Goal: Task Accomplishment & Management: Use online tool/utility

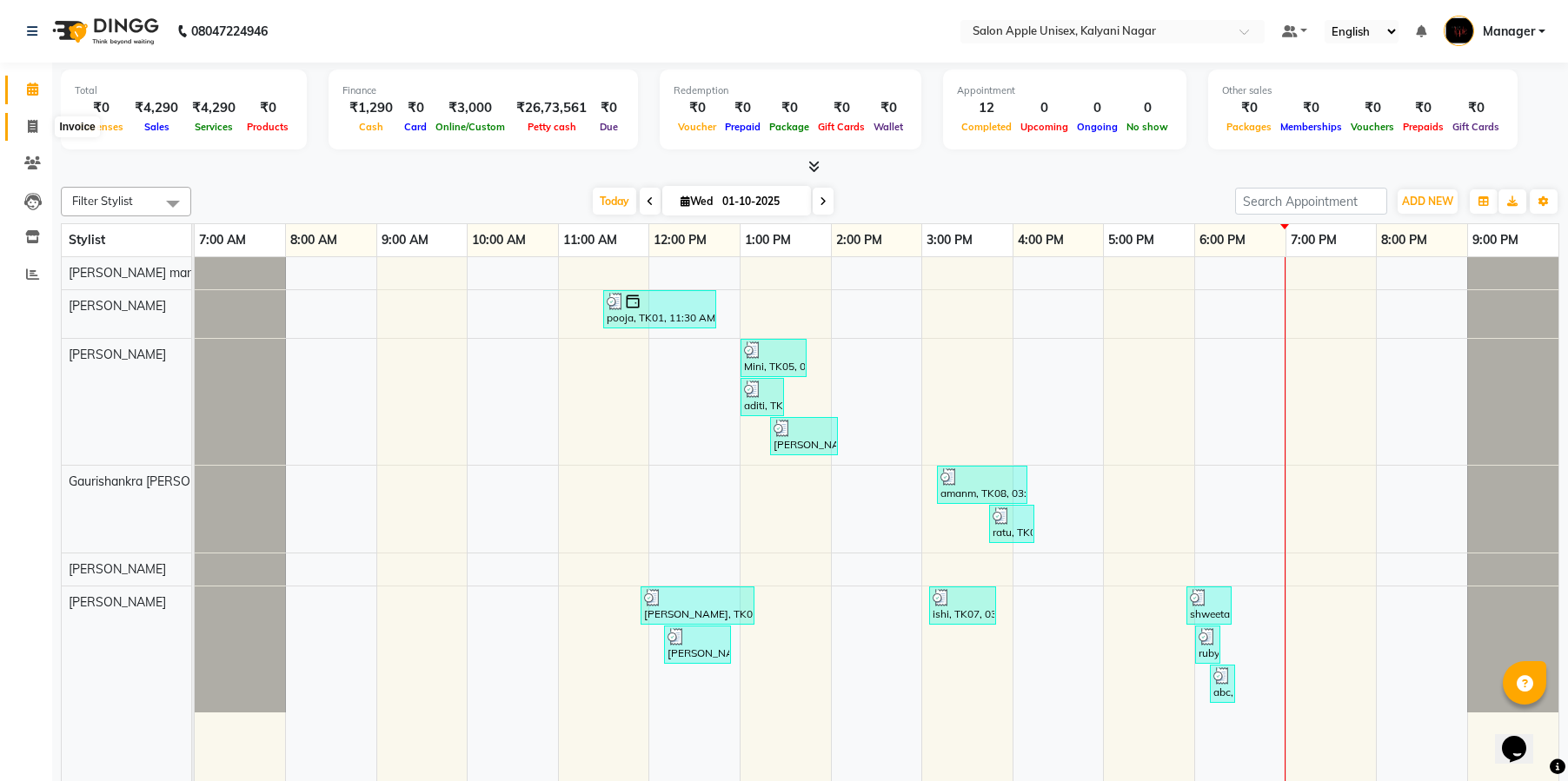
click at [31, 124] on icon at bounding box center [33, 127] width 9 height 13
select select "119"
select select "service"
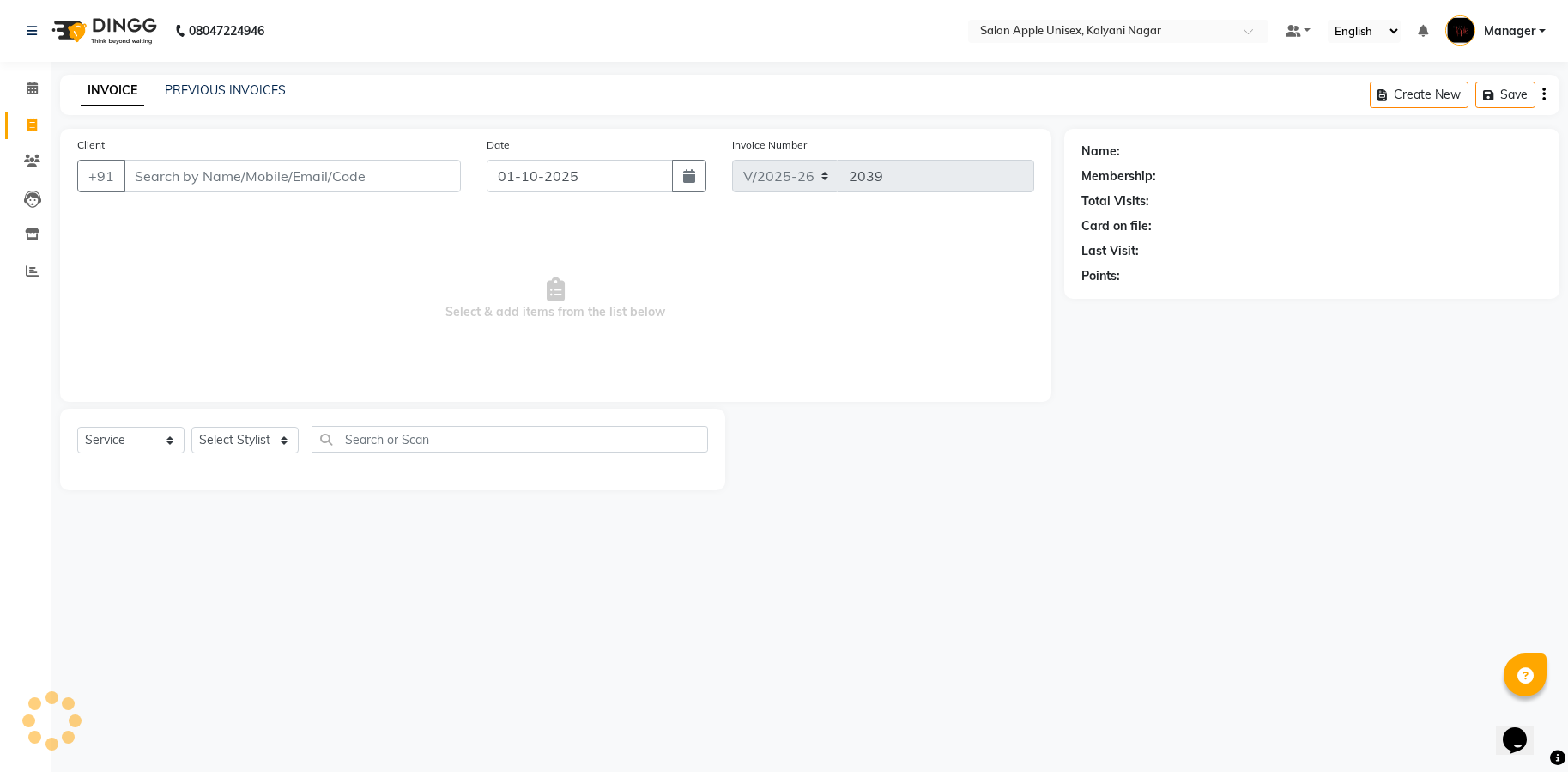
click at [351, 166] on input "Client" at bounding box center [292, 176] width 338 height 32
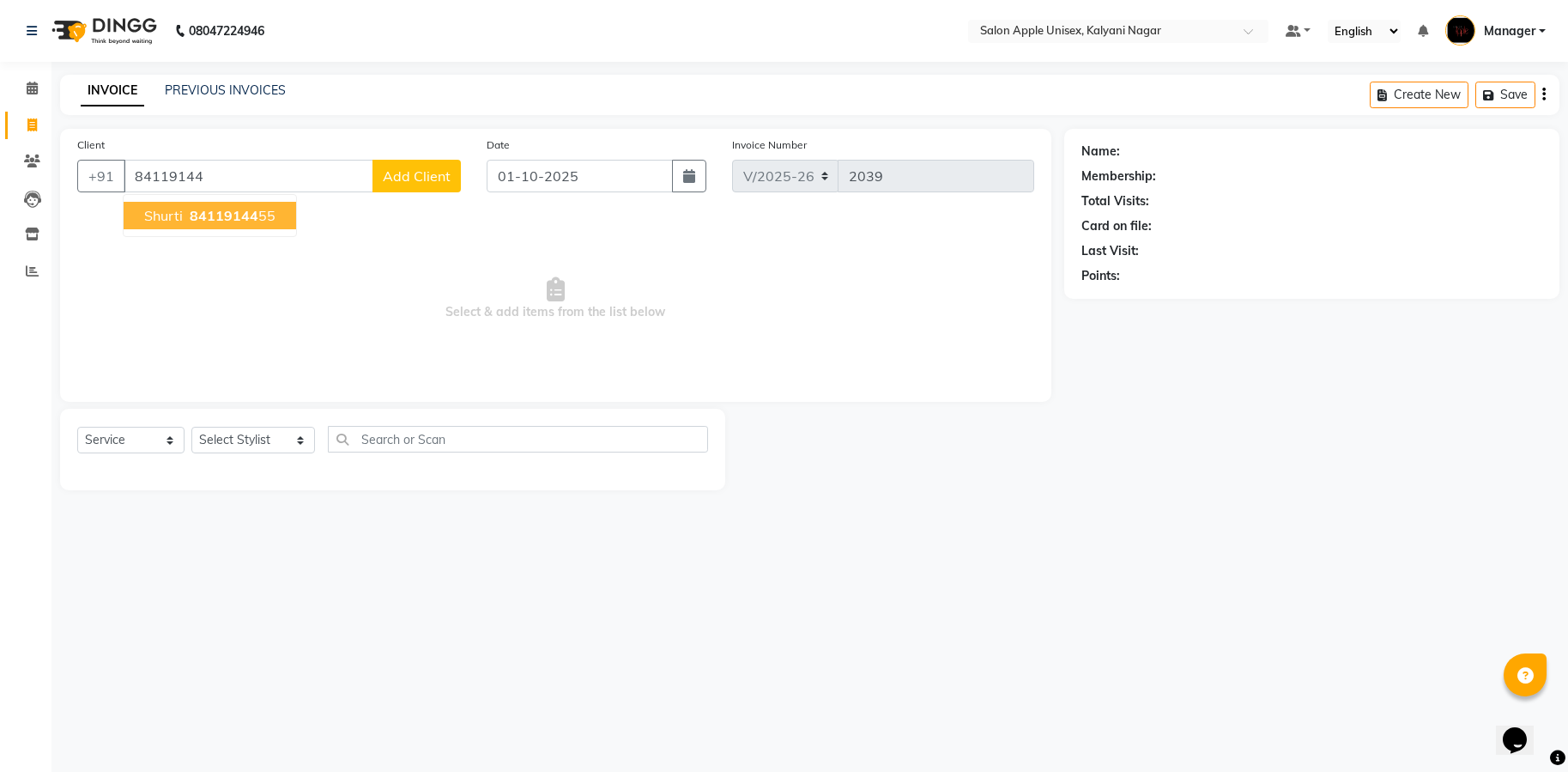
click at [238, 225] on button "[PERSON_NAME] 84119144 55" at bounding box center [210, 215] width 173 height 28
type input "8411914455"
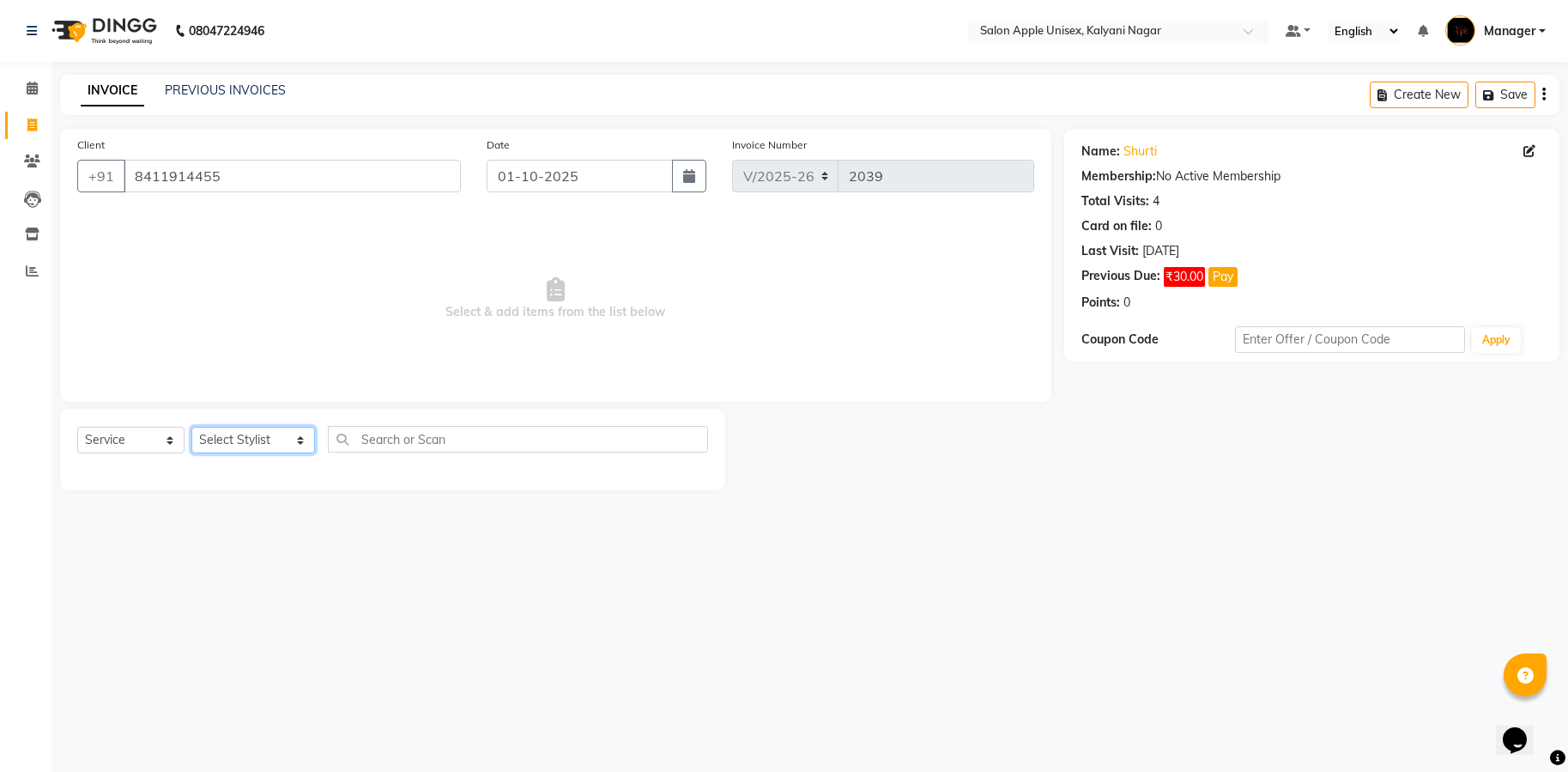
click at [294, 442] on select "Select Stylist [PERSON_NAME] Gaurishankra [PERSON_NAME] (Owner) [PERSON_NAME] M…" at bounding box center [253, 440] width 123 height 27
select select "67553"
click at [191, 427] on select "Select Stylist [PERSON_NAME] Gaurishankra [PERSON_NAME] (Owner) [PERSON_NAME] M…" at bounding box center [253, 440] width 123 height 27
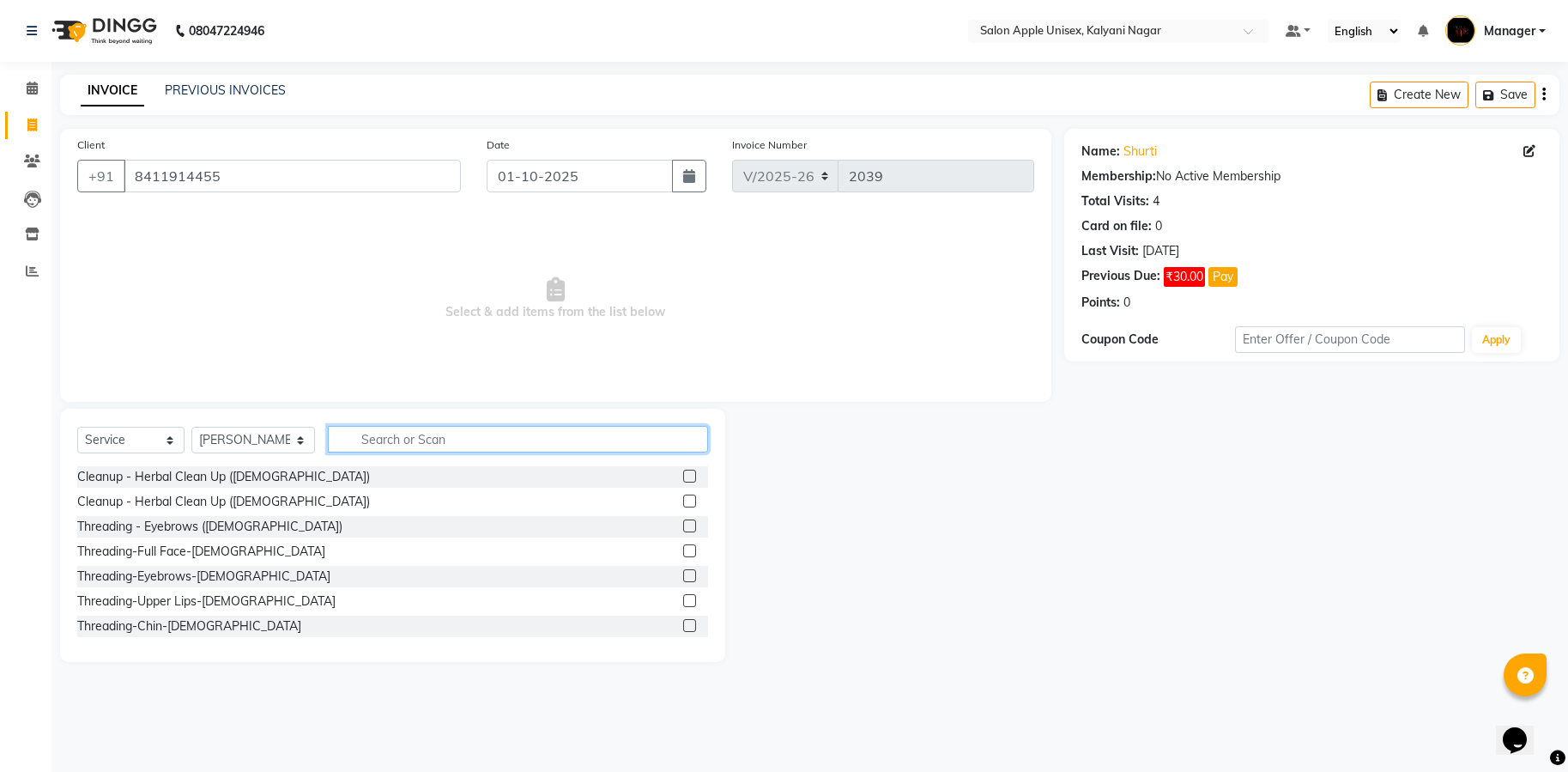
click at [426, 432] on input "text" at bounding box center [518, 439] width 380 height 27
type input "hair wash"
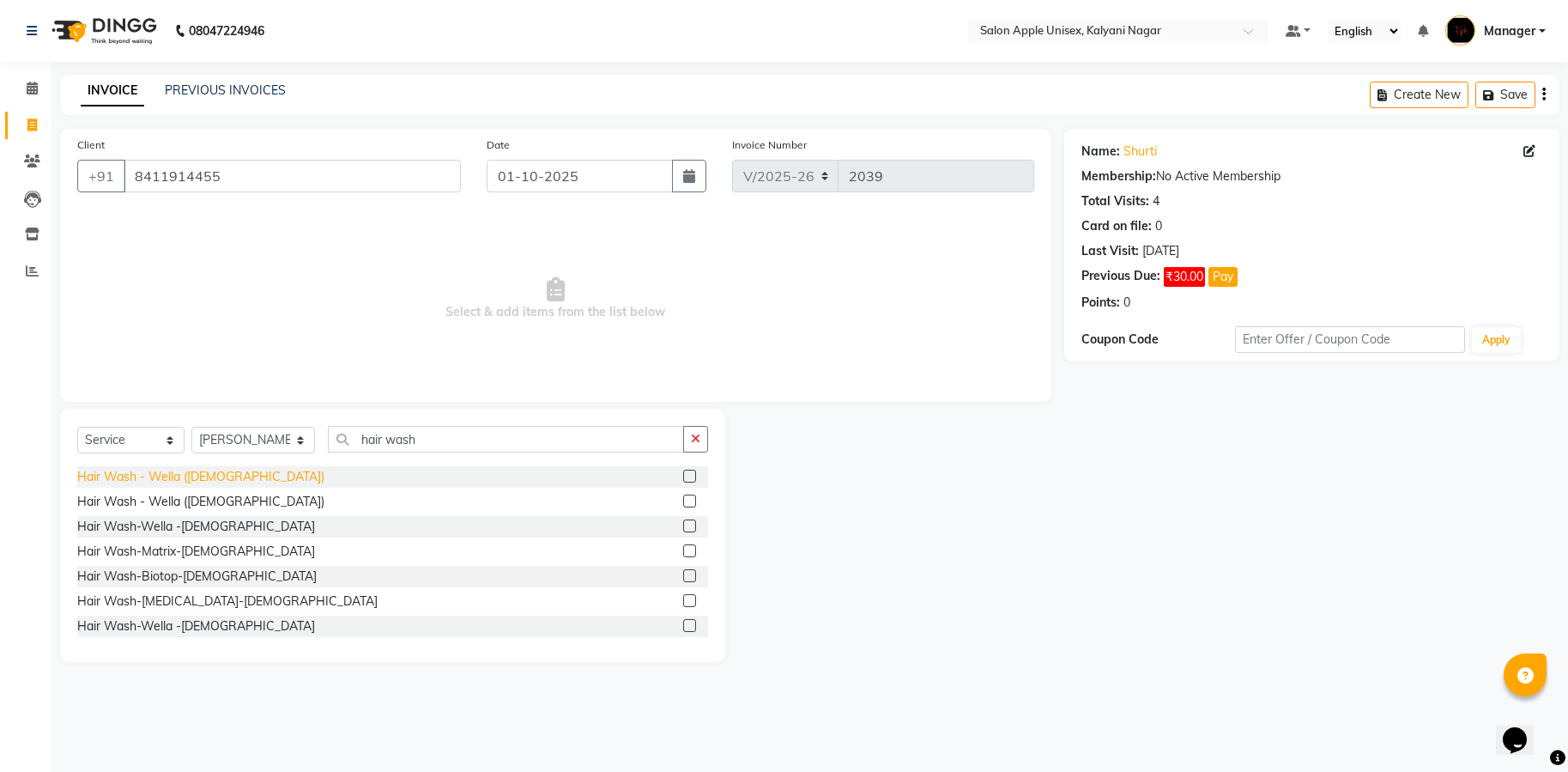
click at [180, 470] on div "Hair Wash - Wella ([DEMOGRAPHIC_DATA])" at bounding box center [200, 478] width 247 height 18
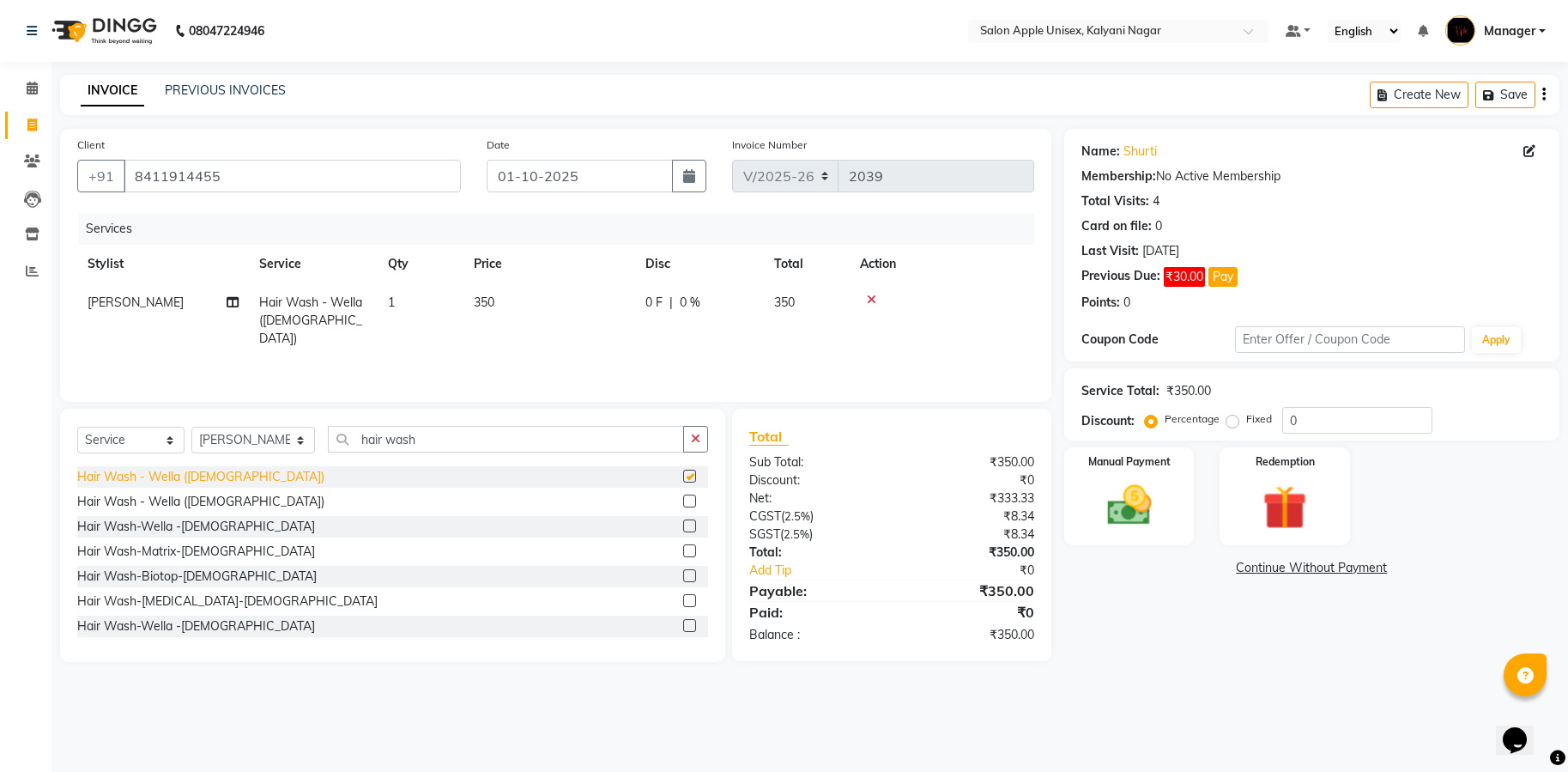
checkbox input "false"
click at [1246, 419] on label "Fixed" at bounding box center [1259, 419] width 26 height 16
click at [1230, 419] on input "Fixed" at bounding box center [1235, 419] width 12 height 12
radio input "true"
click at [1346, 426] on input "0" at bounding box center [1356, 420] width 150 height 27
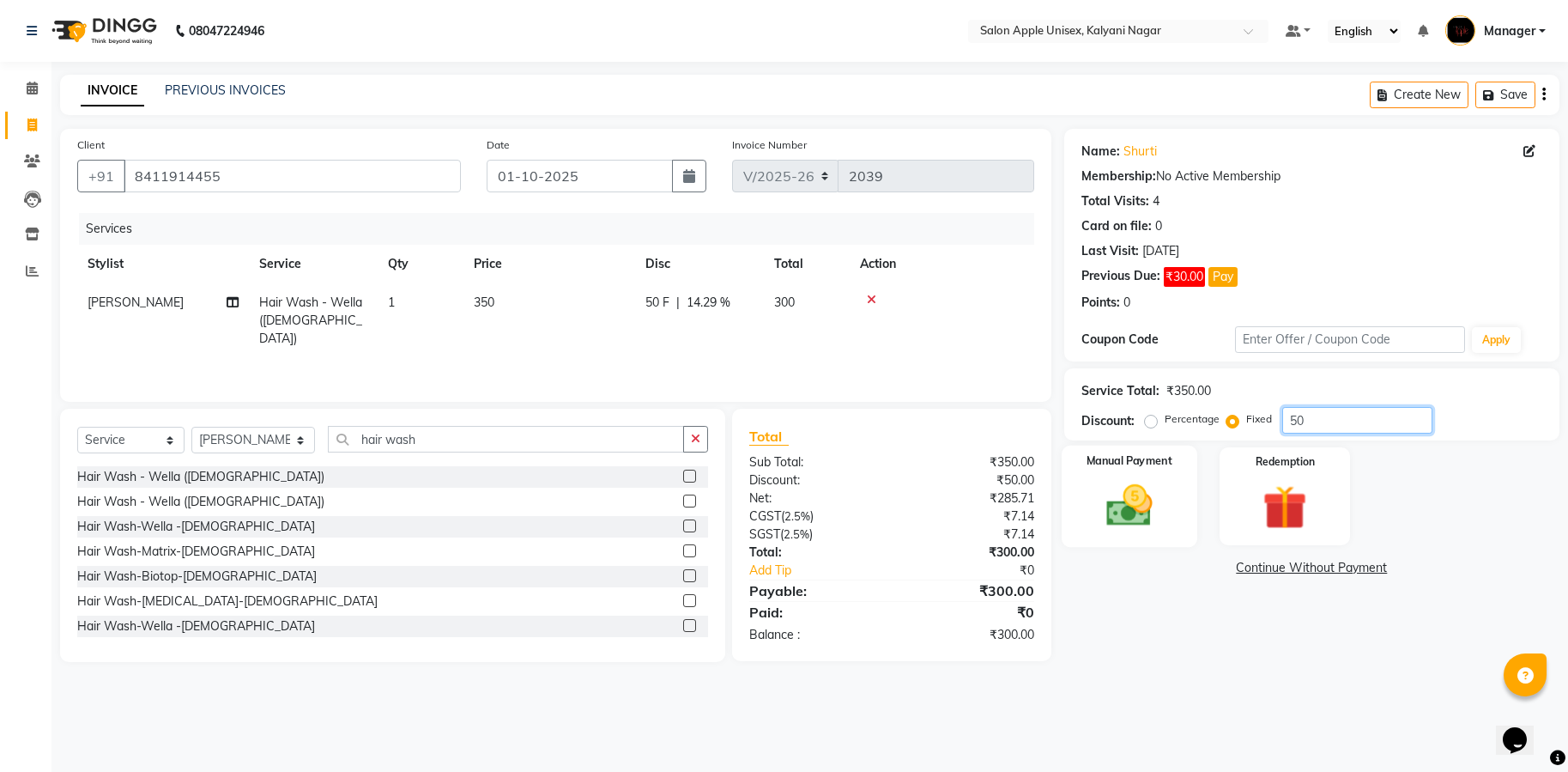
type input "50"
click at [1116, 518] on img at bounding box center [1128, 506] width 74 height 53
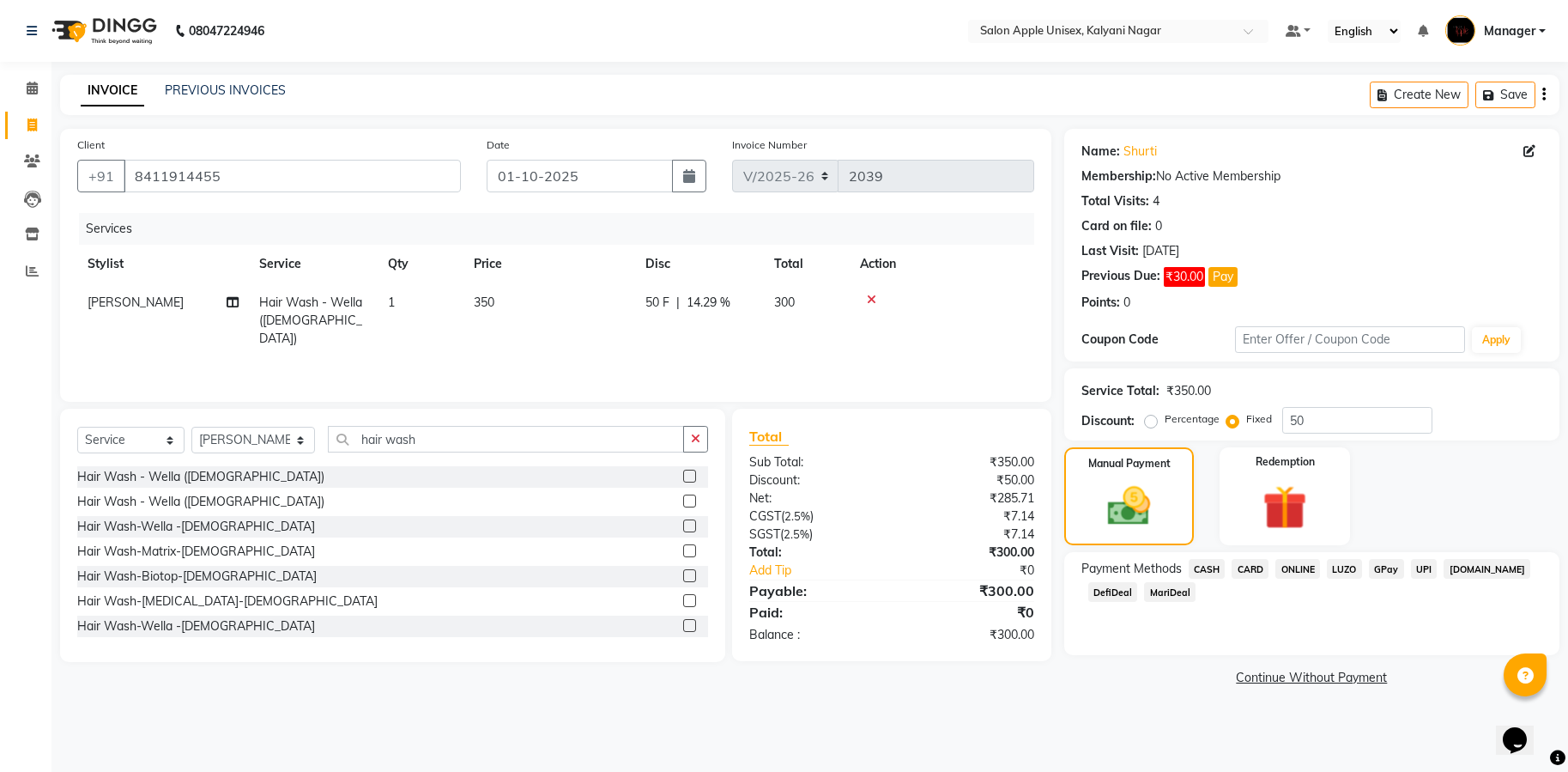
click at [1306, 563] on span "ONLINE" at bounding box center [1298, 569] width 45 height 19
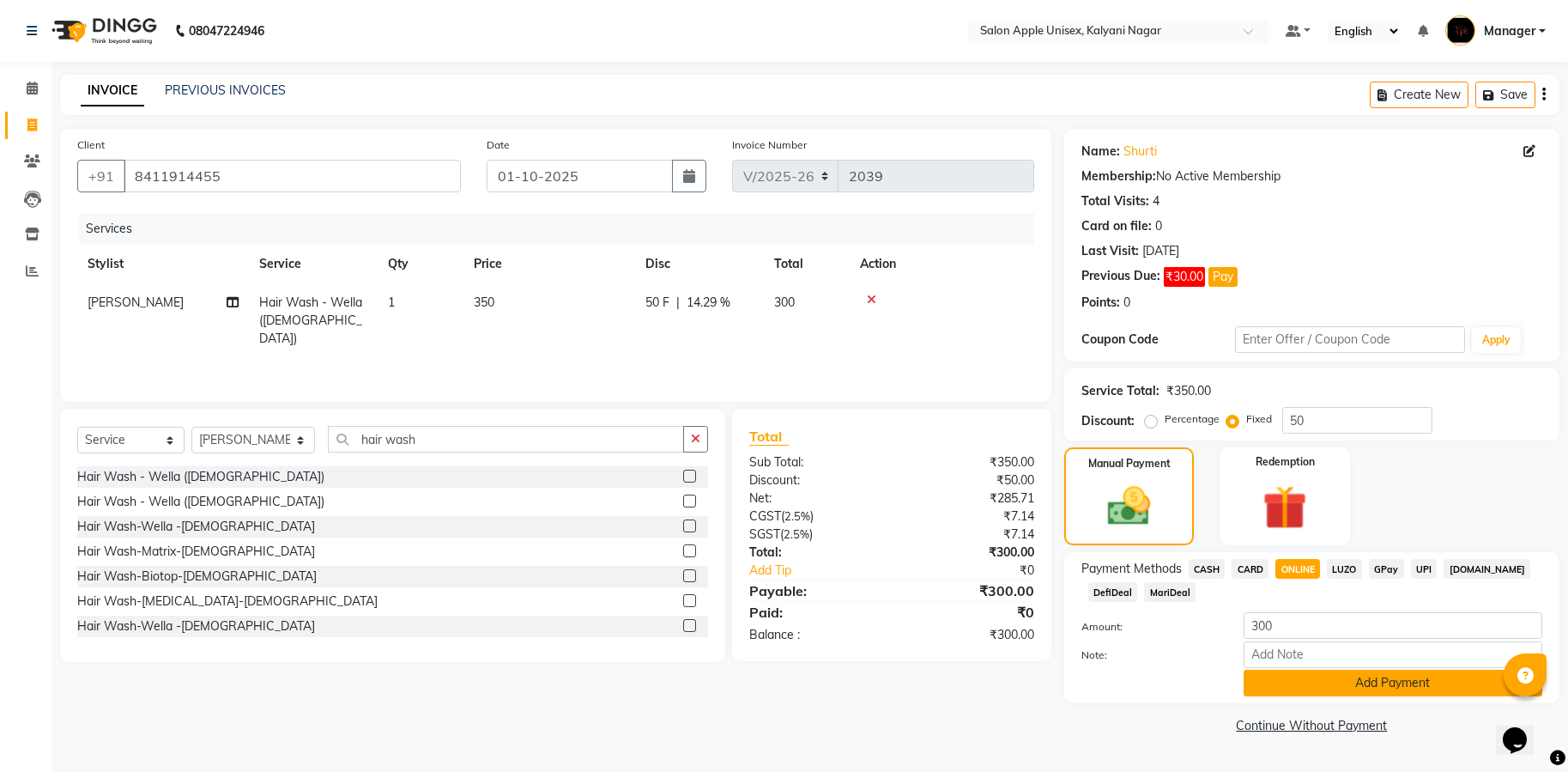
click at [1379, 674] on button "Add Payment" at bounding box center [1392, 683] width 299 height 27
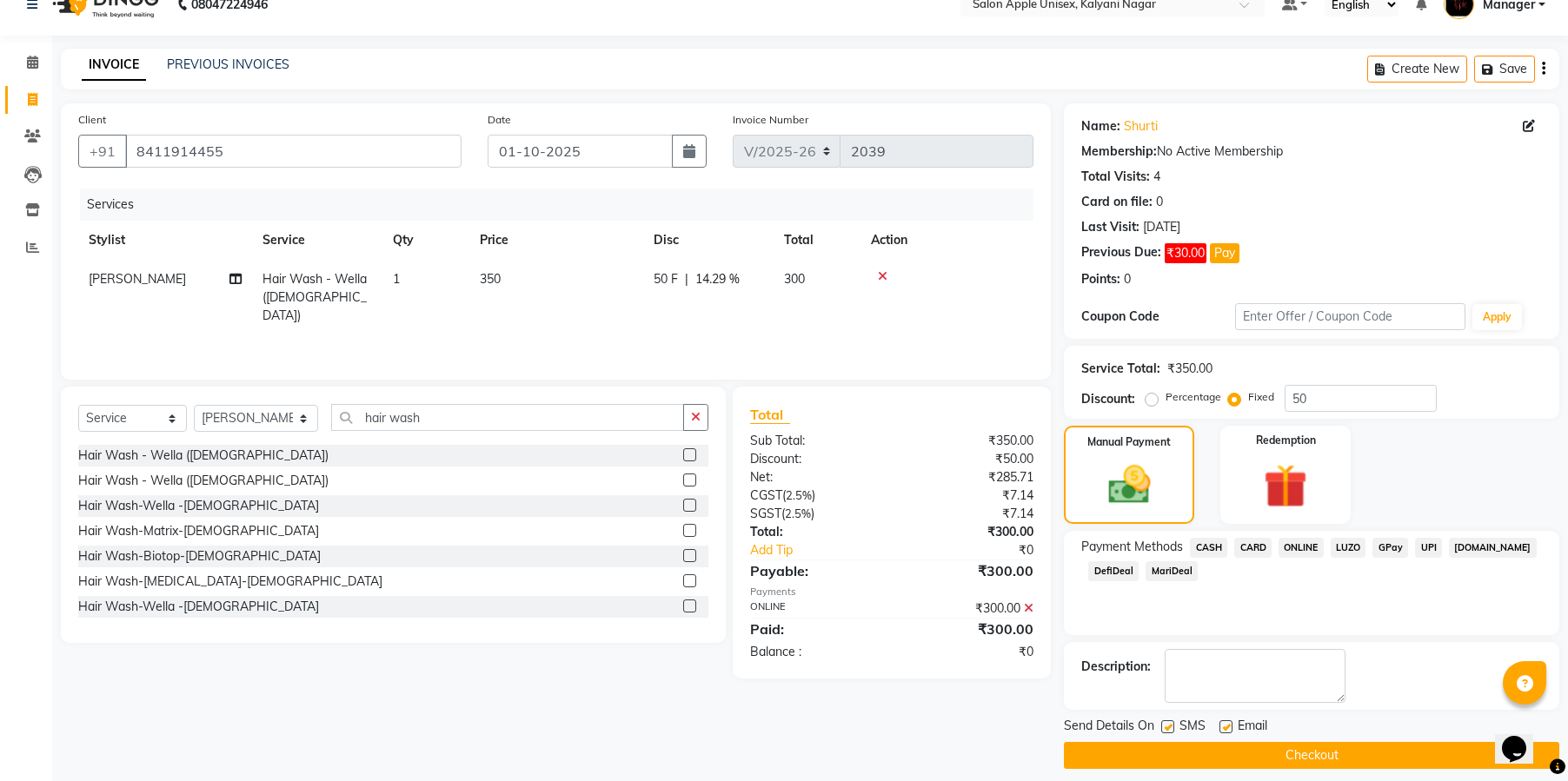
scroll to position [41, 0]
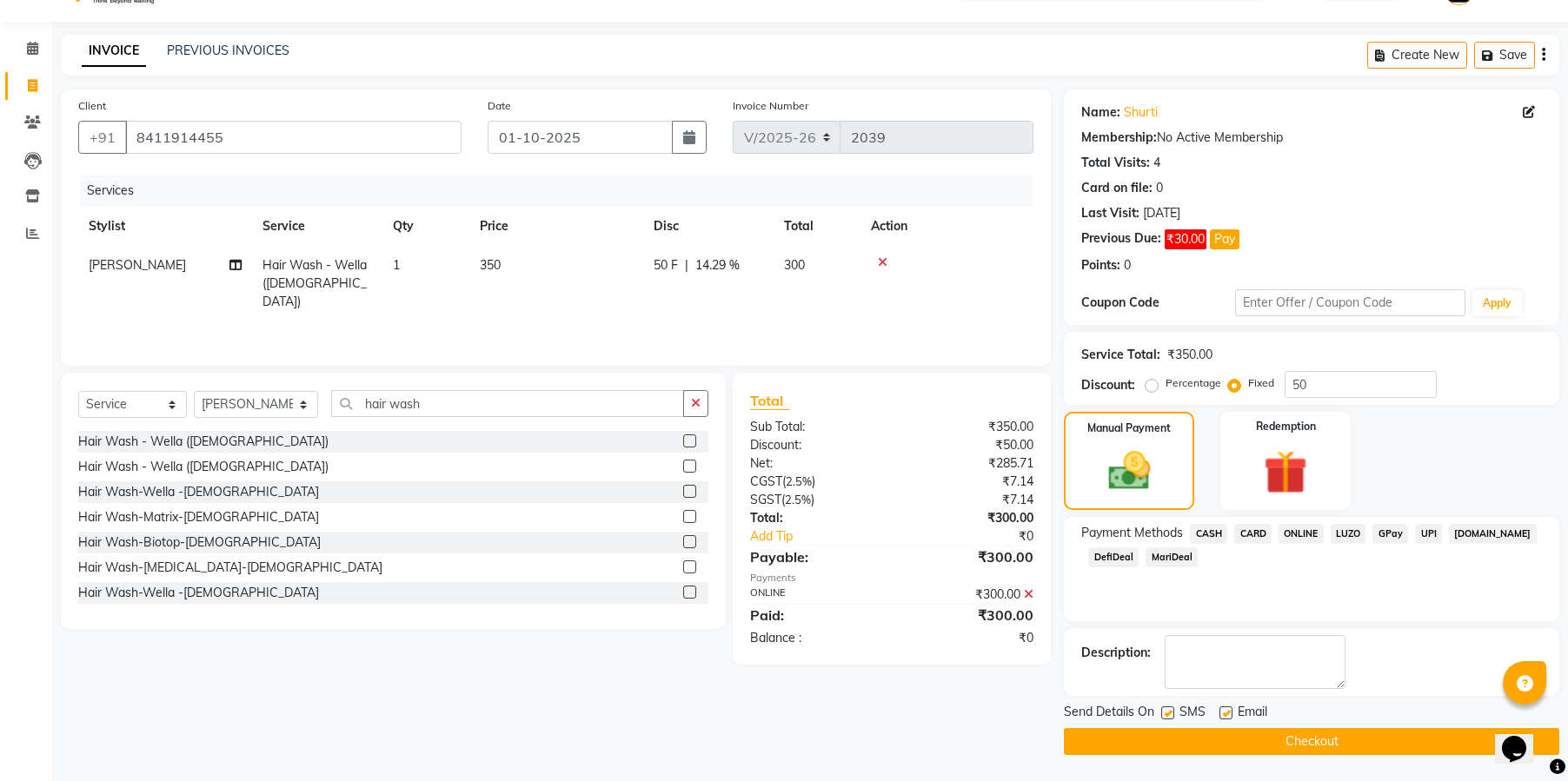
click at [1169, 716] on label at bounding box center [1168, 713] width 13 height 13
click at [1169, 716] on input "checkbox" at bounding box center [1167, 714] width 11 height 11
checkbox input "false"
click at [1228, 711] on label at bounding box center [1225, 713] width 13 height 13
click at [1228, 711] on input "checkbox" at bounding box center [1224, 714] width 11 height 11
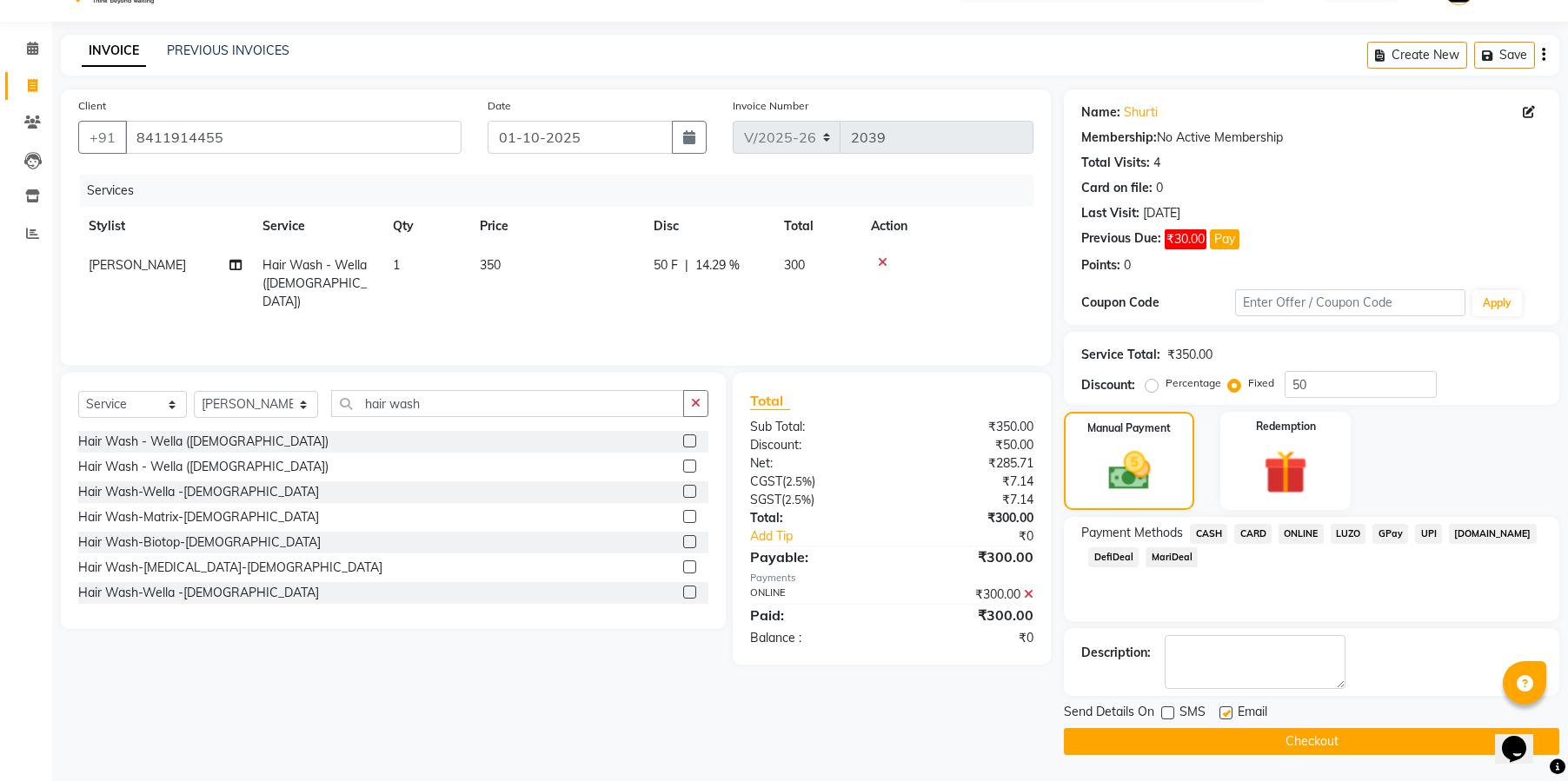
checkbox input "false"
click at [1280, 744] on button "Checkout" at bounding box center [1311, 741] width 495 height 27
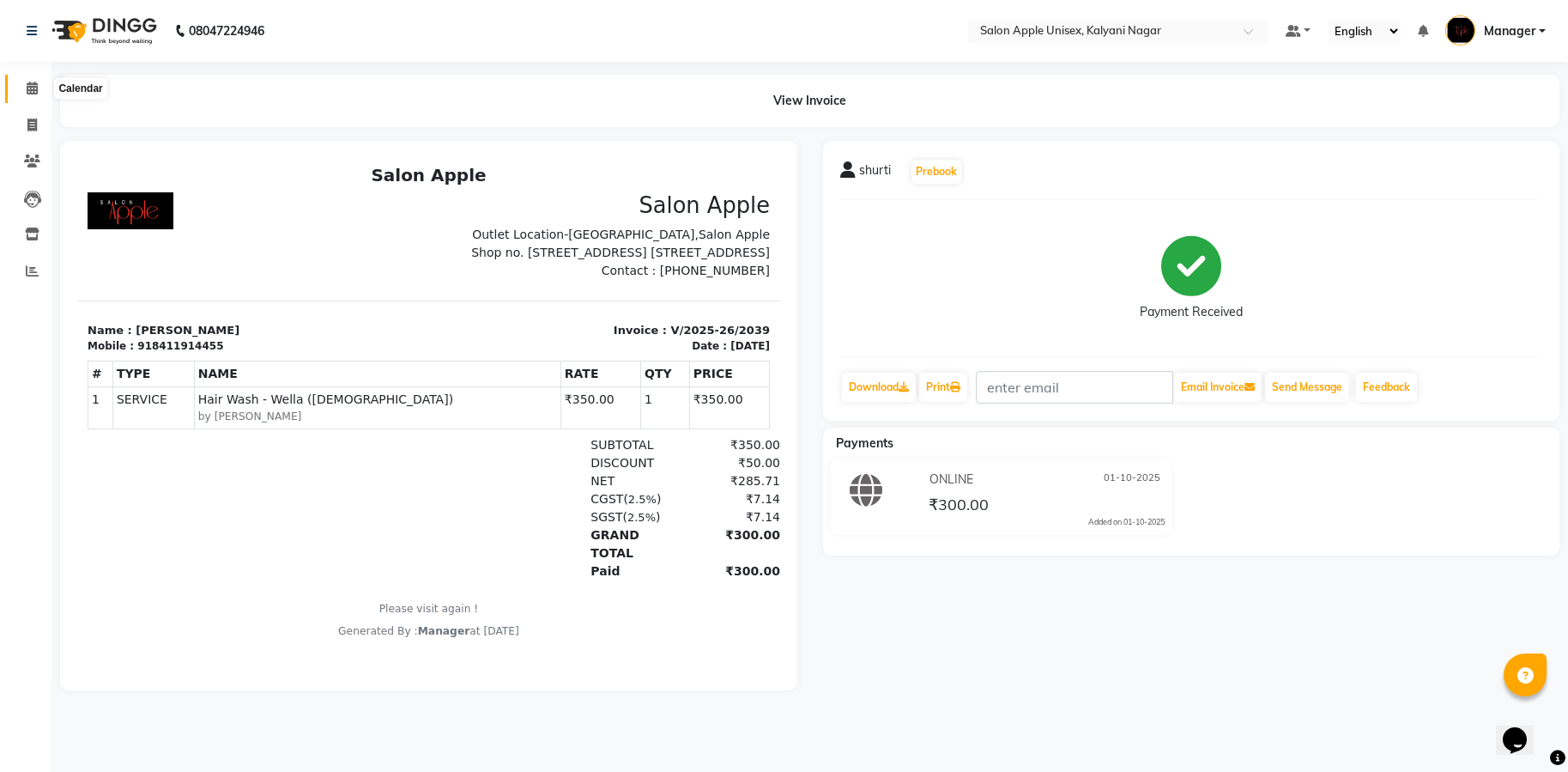
click at [34, 84] on icon at bounding box center [32, 88] width 11 height 13
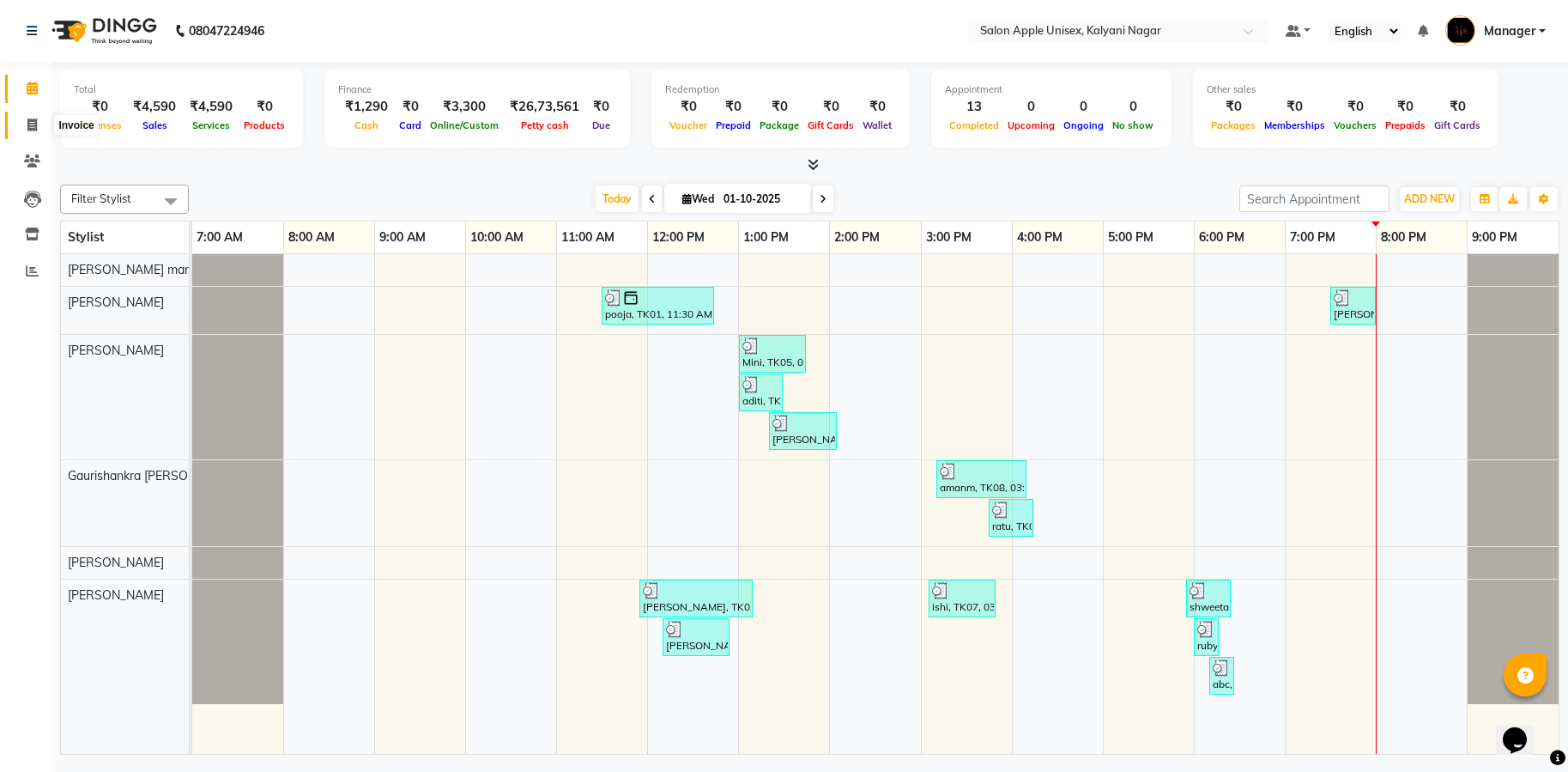
click at [32, 120] on icon at bounding box center [32, 125] width 9 height 13
select select "service"
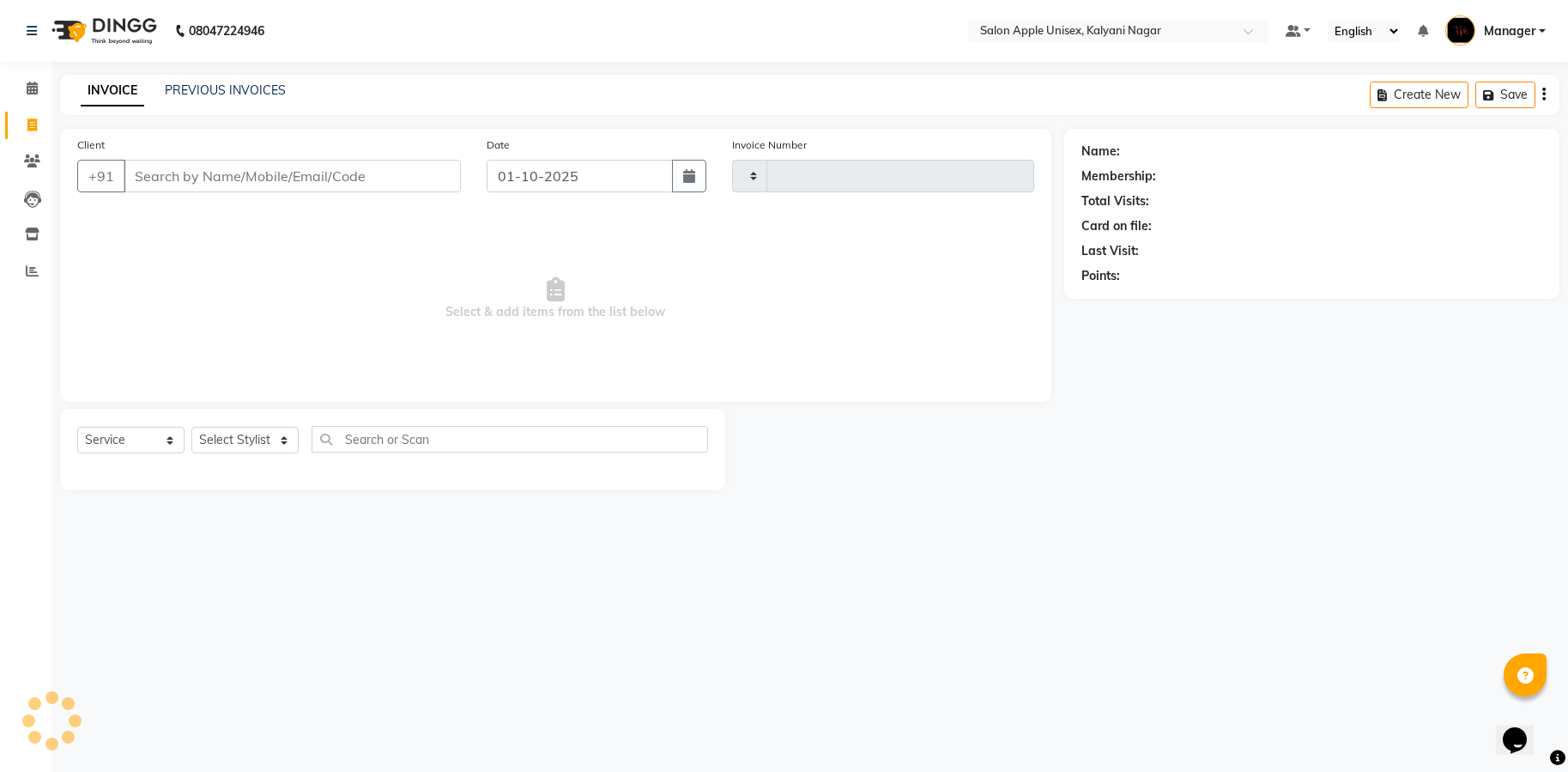
type input "2040"
select select "119"
drag, startPoint x: 206, startPoint y: 170, endPoint x: 372, endPoint y: 167, distance: 166.0
click at [206, 170] on input "Client" at bounding box center [292, 176] width 338 height 32
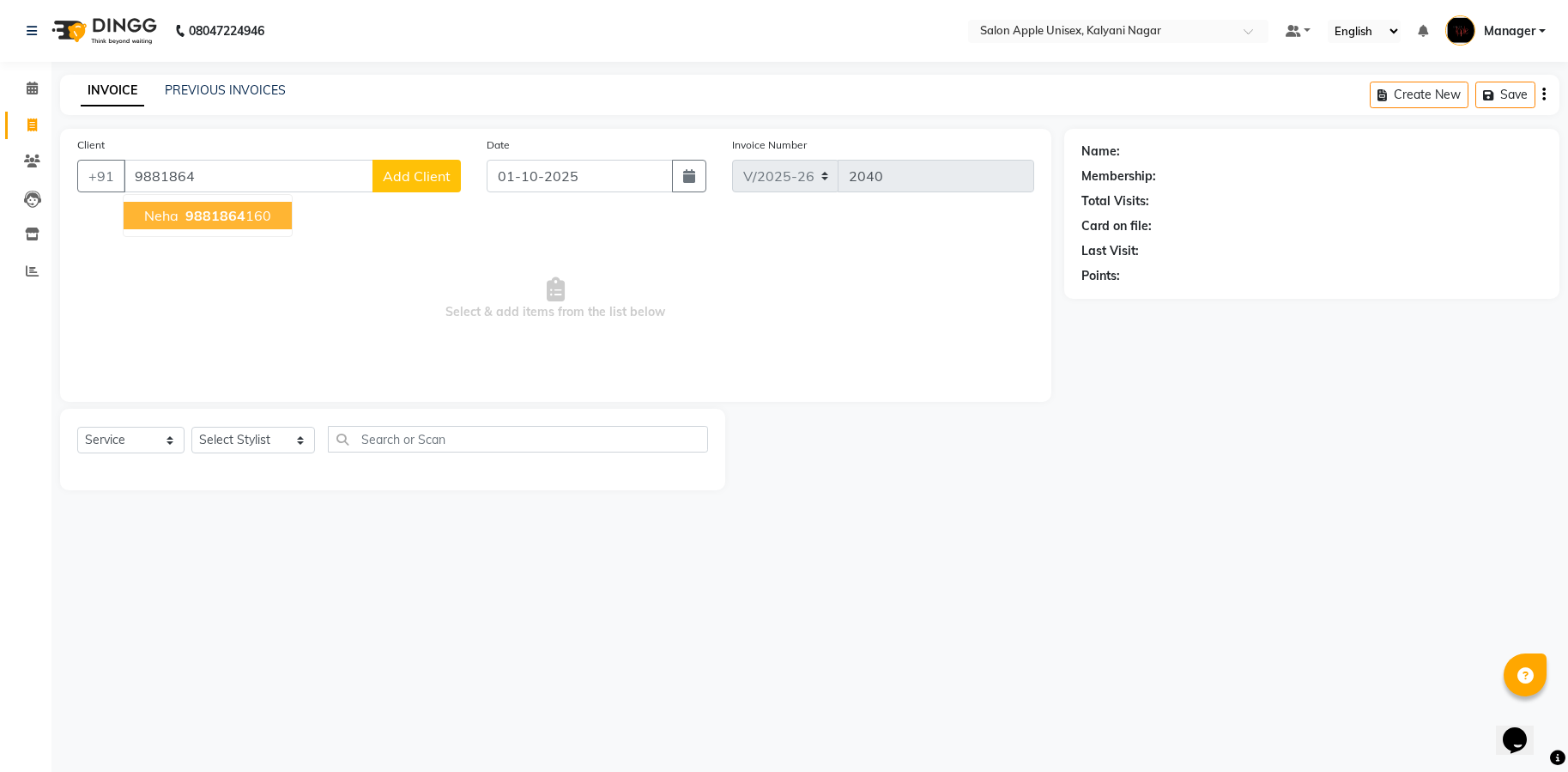
click at [231, 209] on span "9881864" at bounding box center [215, 215] width 60 height 17
type input "9881864160"
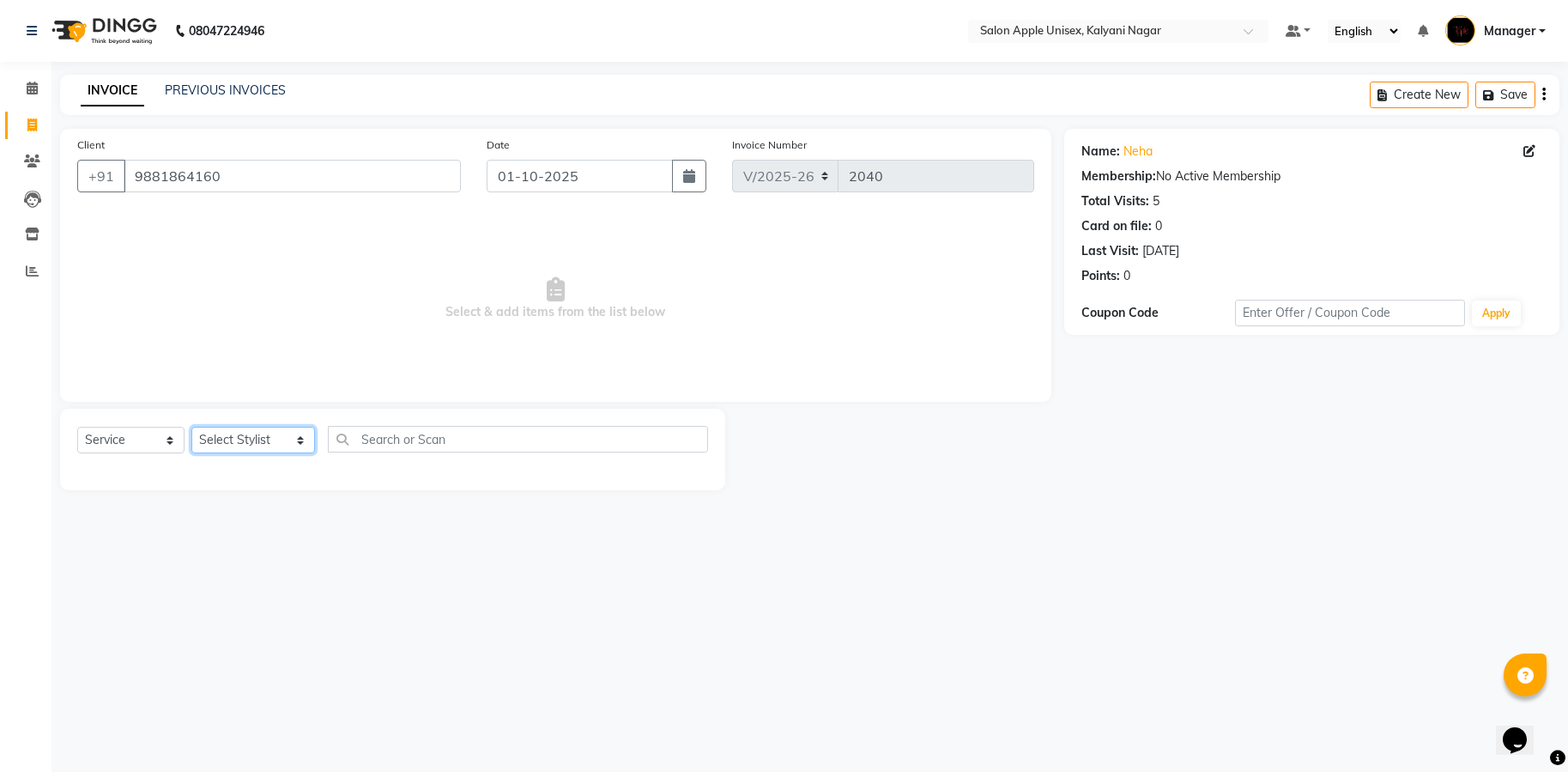
click at [290, 438] on select "Select Stylist [PERSON_NAME] Gaurishankra [PERSON_NAME] (Owner) [PERSON_NAME] M…" at bounding box center [253, 440] width 123 height 27
click at [384, 448] on input "text" at bounding box center [518, 439] width 380 height 27
type input "thre"
click at [281, 440] on select "Select Stylist [PERSON_NAME] Gaurishankra [PERSON_NAME] (Owner) [PERSON_NAME] M…" at bounding box center [253, 440] width 123 height 27
select select "89815"
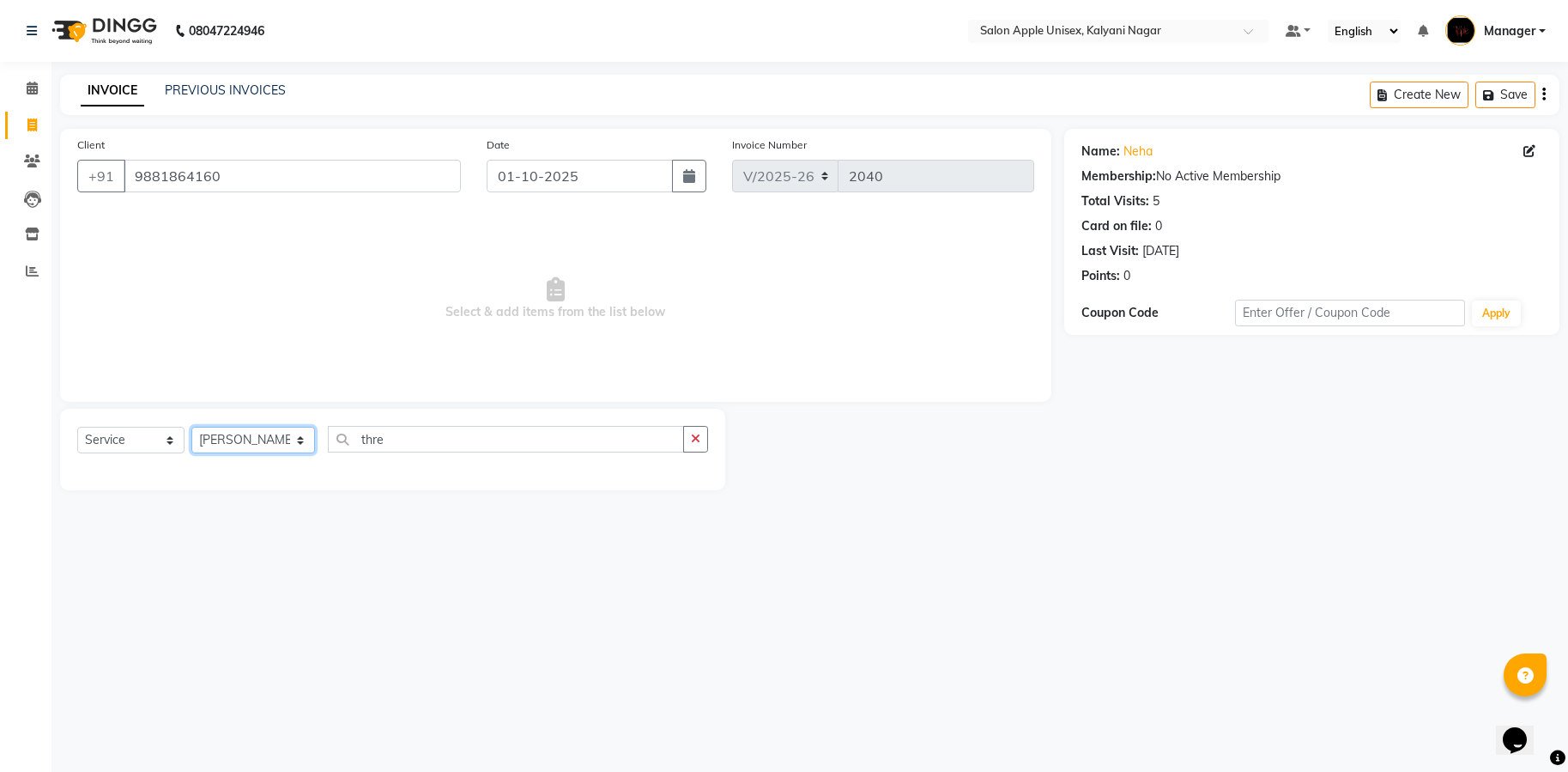
click at [191, 427] on select "Select Stylist [PERSON_NAME] Gaurishankra [PERSON_NAME] (Owner) [PERSON_NAME] M…" at bounding box center [253, 440] width 123 height 27
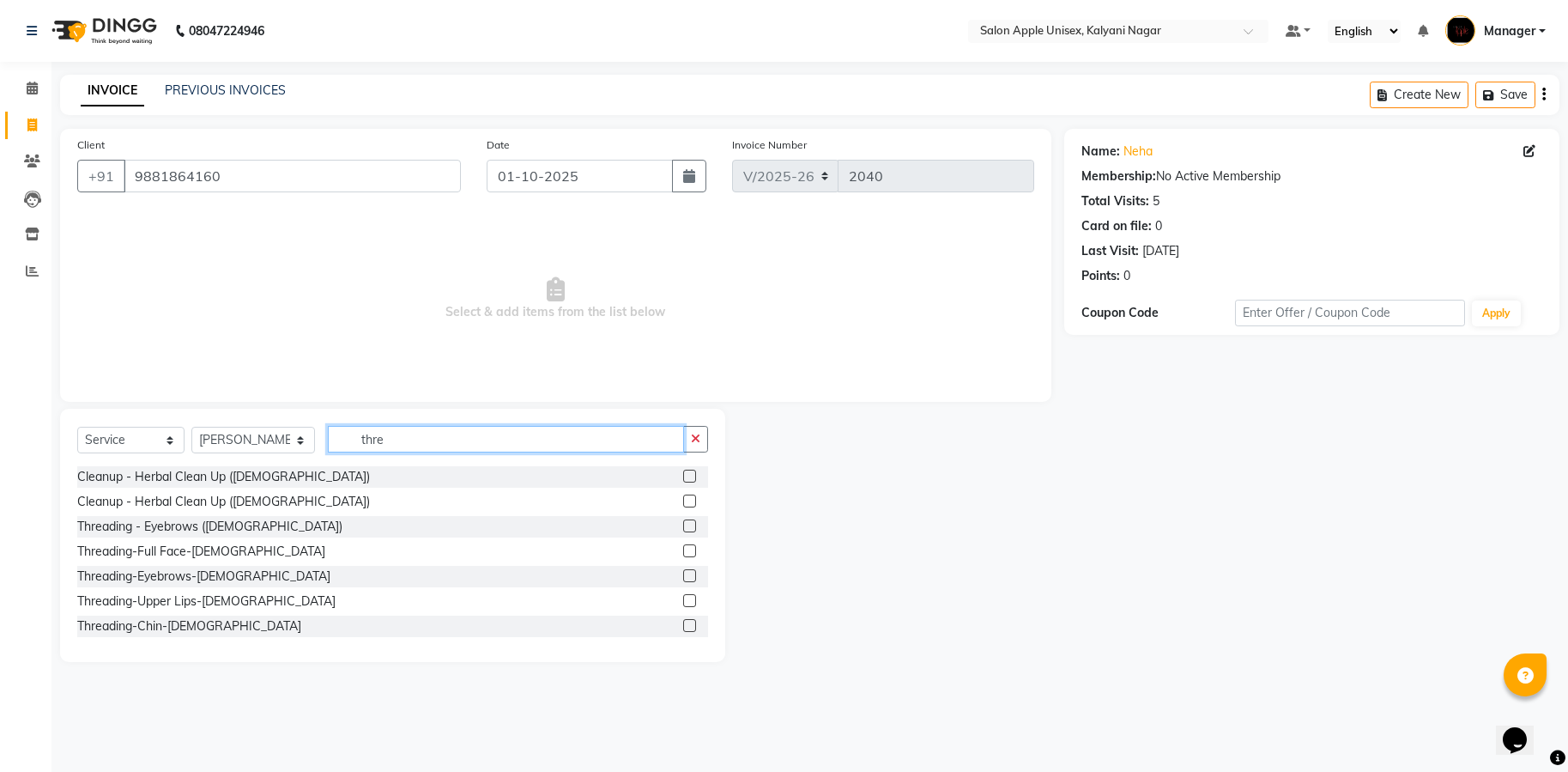
click at [418, 442] on input "thre" at bounding box center [506, 439] width 356 height 27
click at [185, 602] on div "Threading-Upper Lips-[DEMOGRAPHIC_DATA]" at bounding box center [206, 602] width 258 height 18
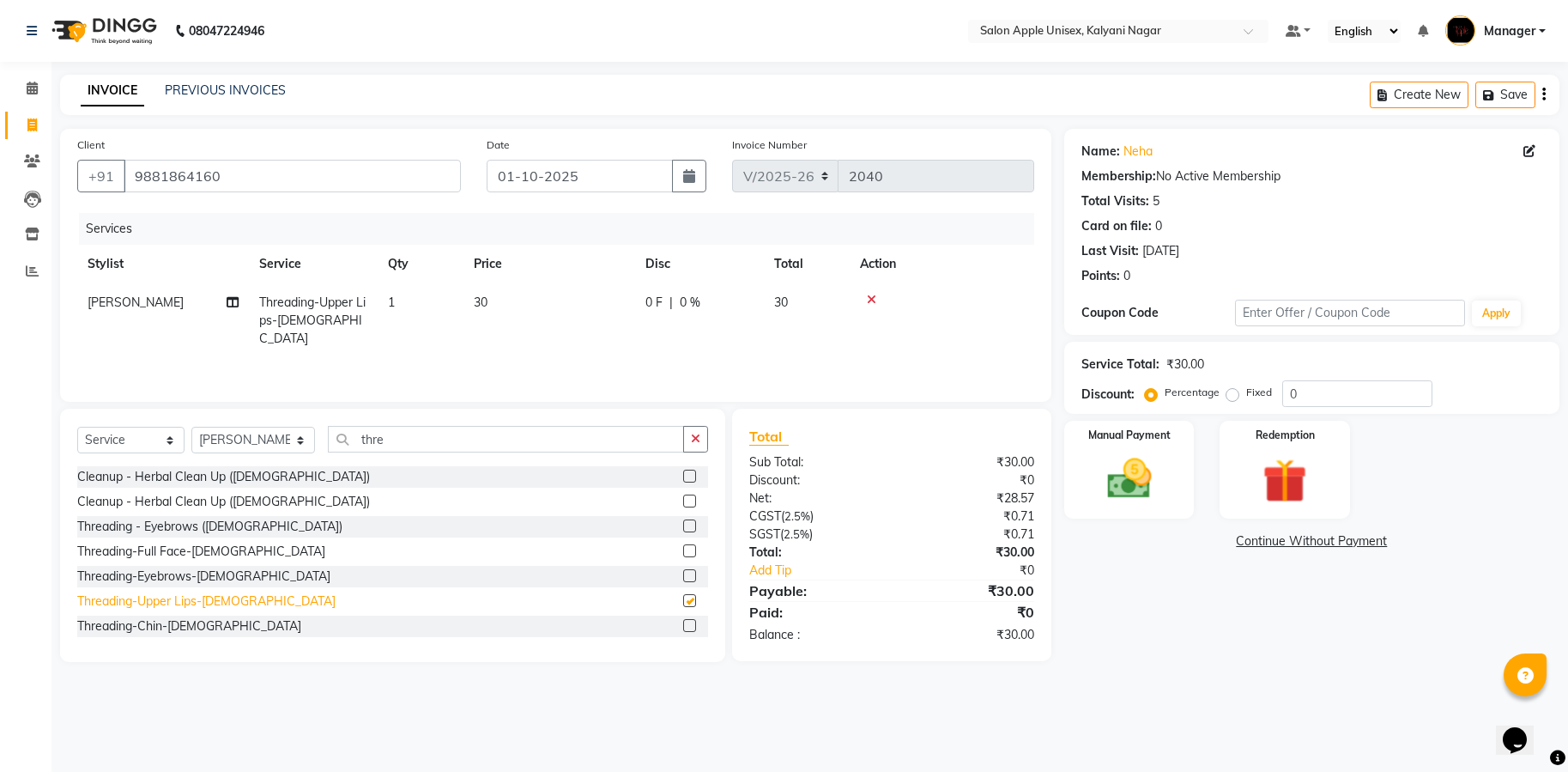
checkbox input "false"
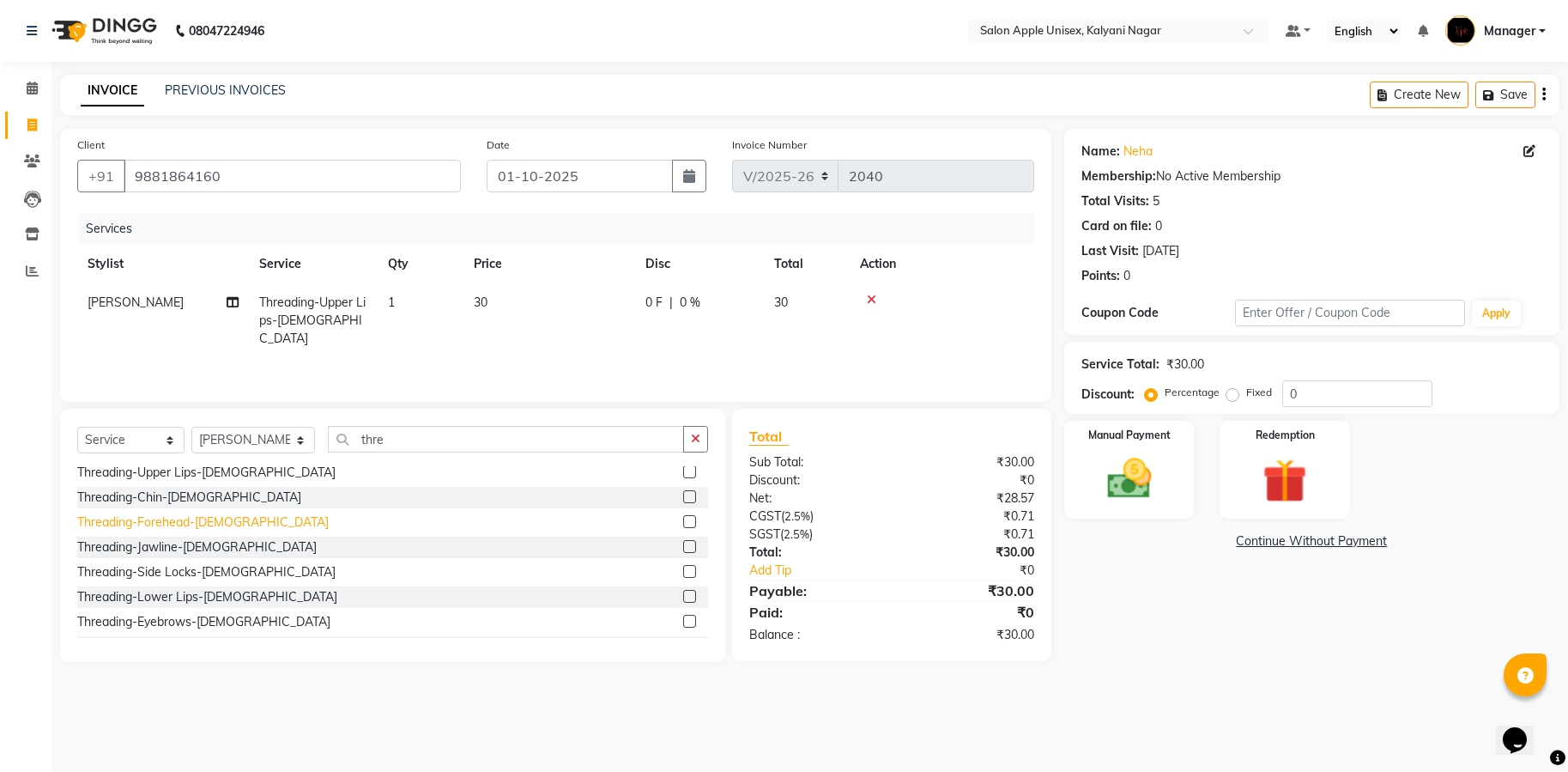
click at [175, 518] on div "Threading-Forehead-[DEMOGRAPHIC_DATA]" at bounding box center [202, 523] width 251 height 18
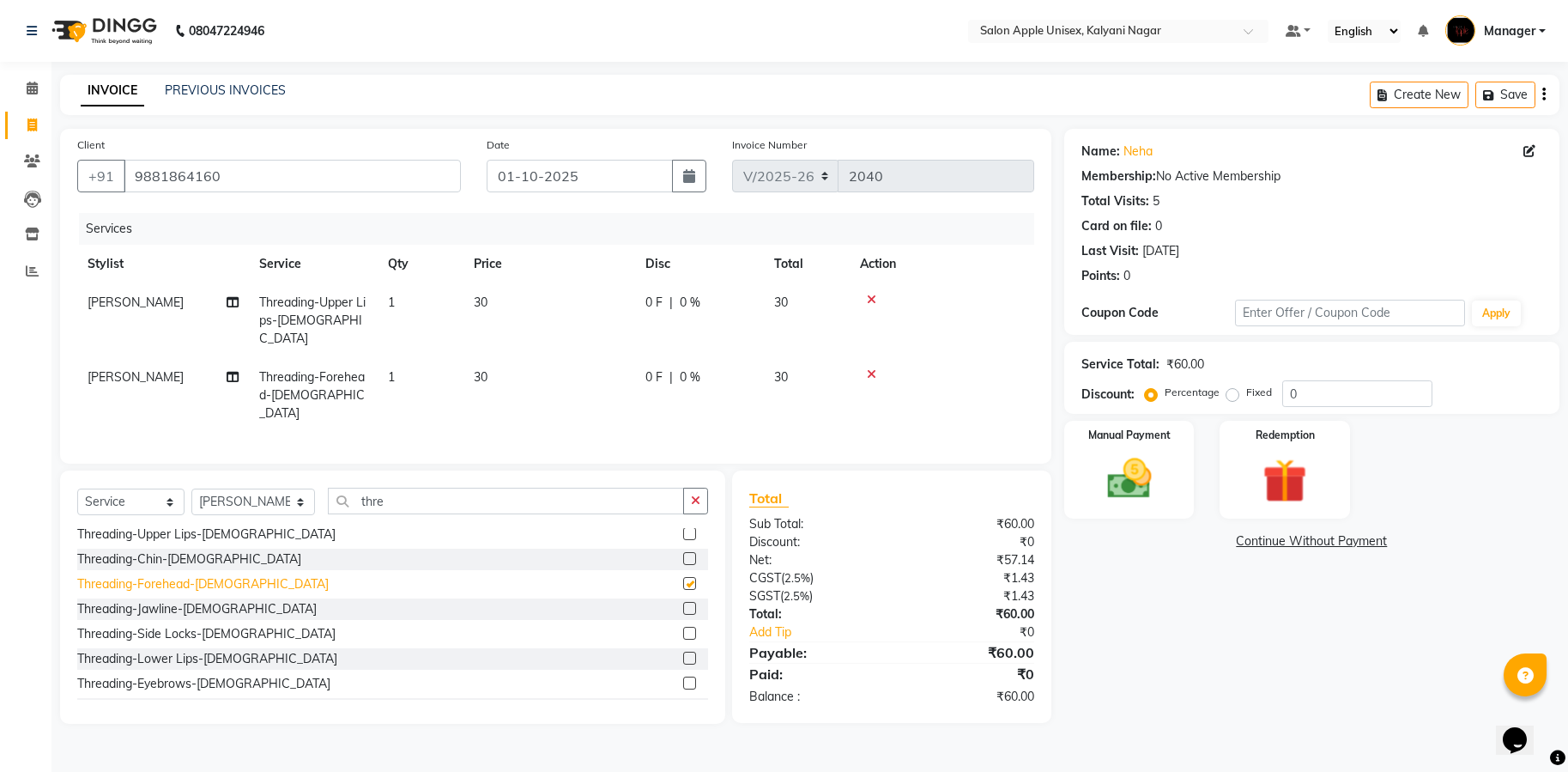
checkbox input "false"
click at [873, 295] on icon at bounding box center [872, 299] width 9 height 12
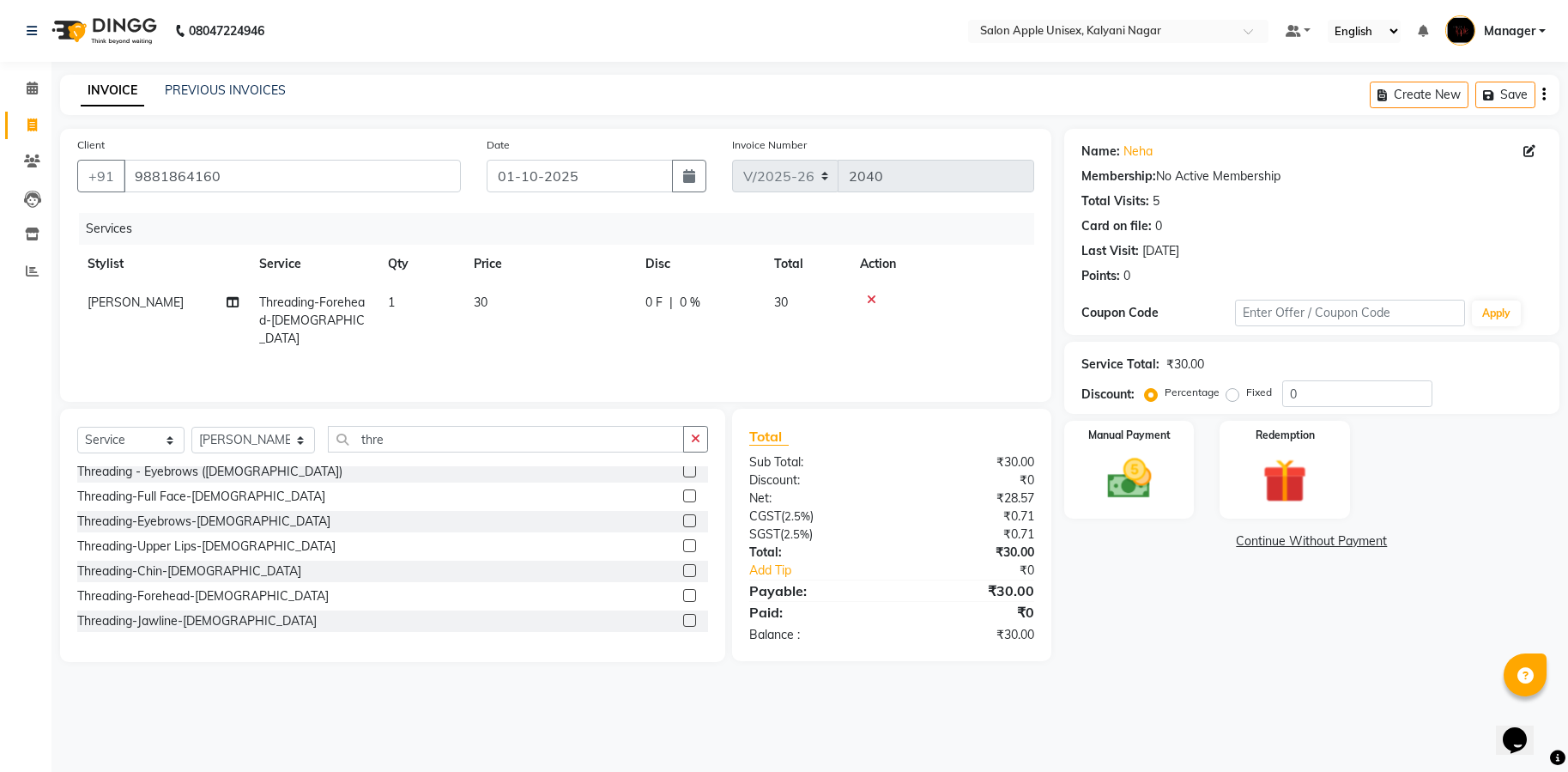
scroll to position [0, 0]
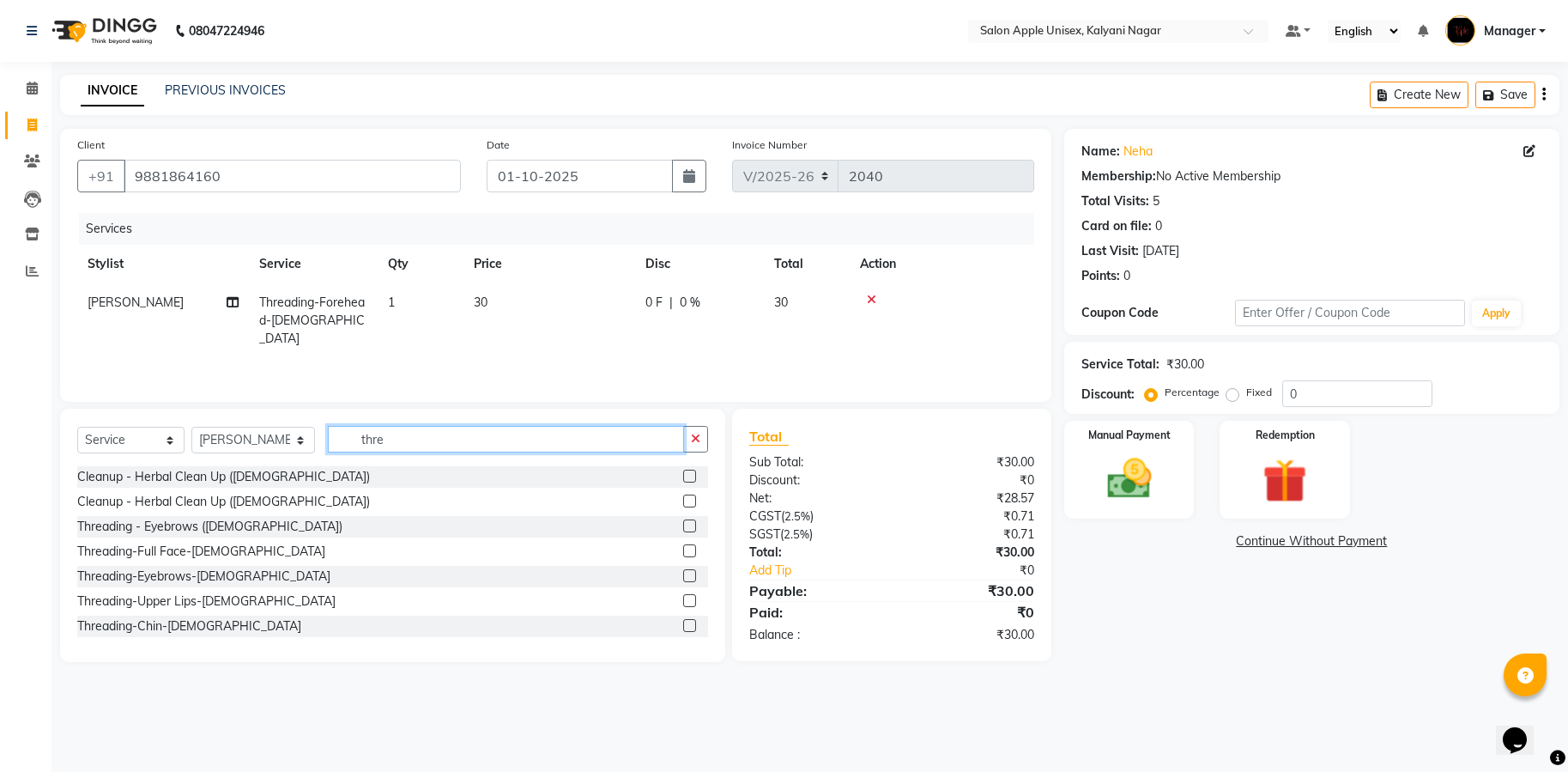
click at [443, 441] on input "thre" at bounding box center [506, 439] width 356 height 27
type input "t"
type input "thre"
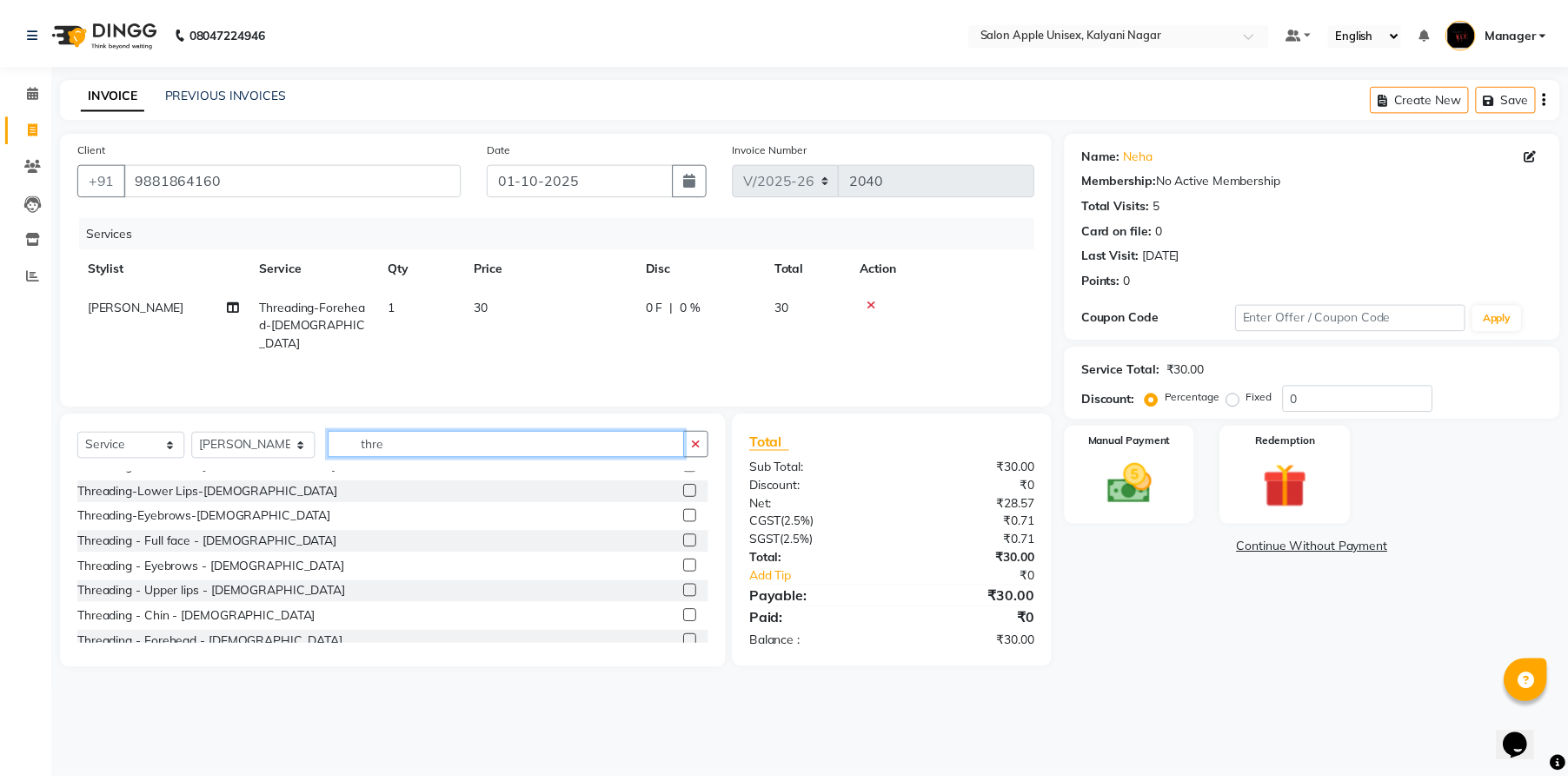
scroll to position [305, 0]
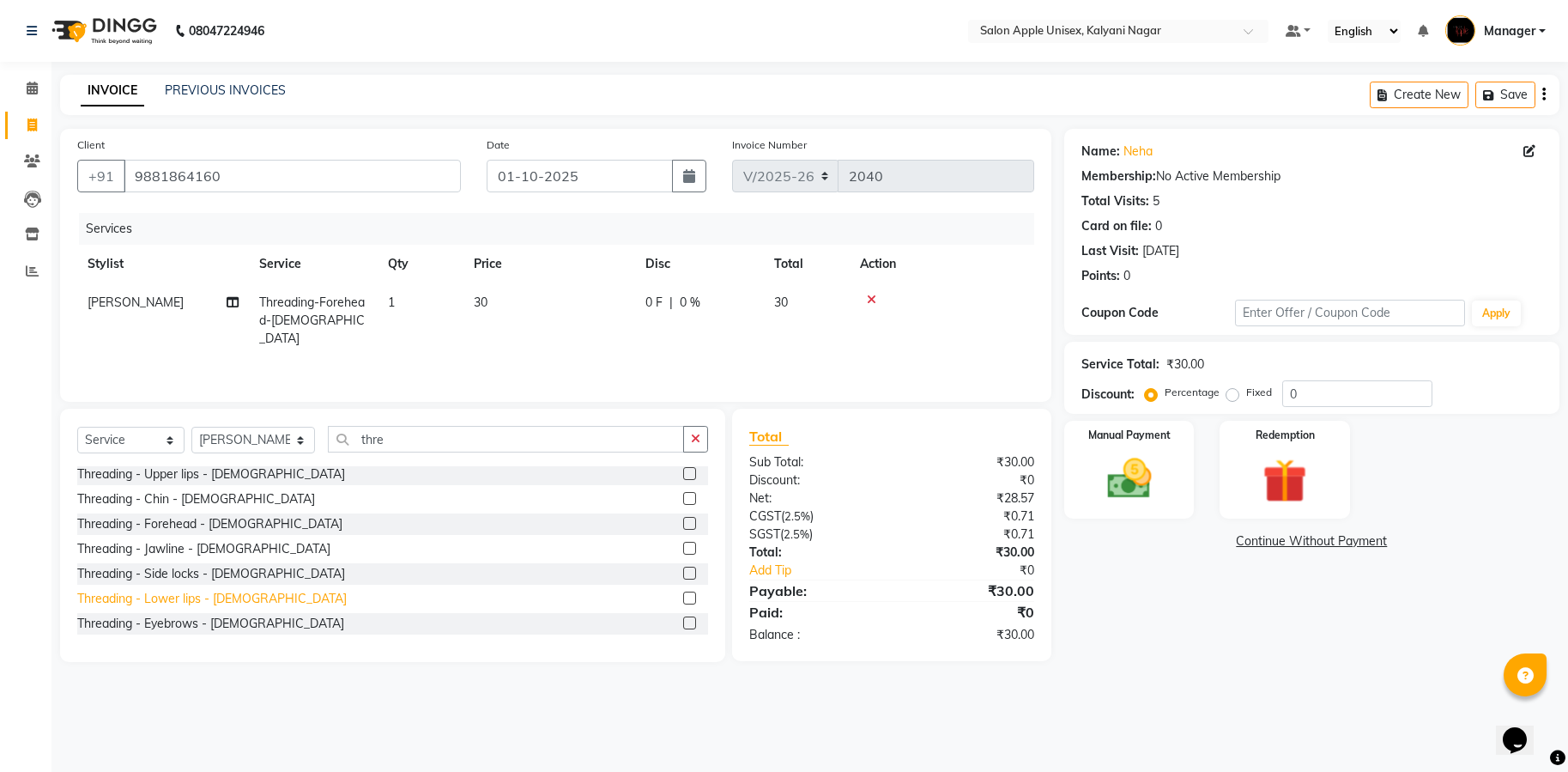
click at [158, 595] on div "Threading - Lower lips - [DEMOGRAPHIC_DATA]" at bounding box center [212, 599] width 269 height 18
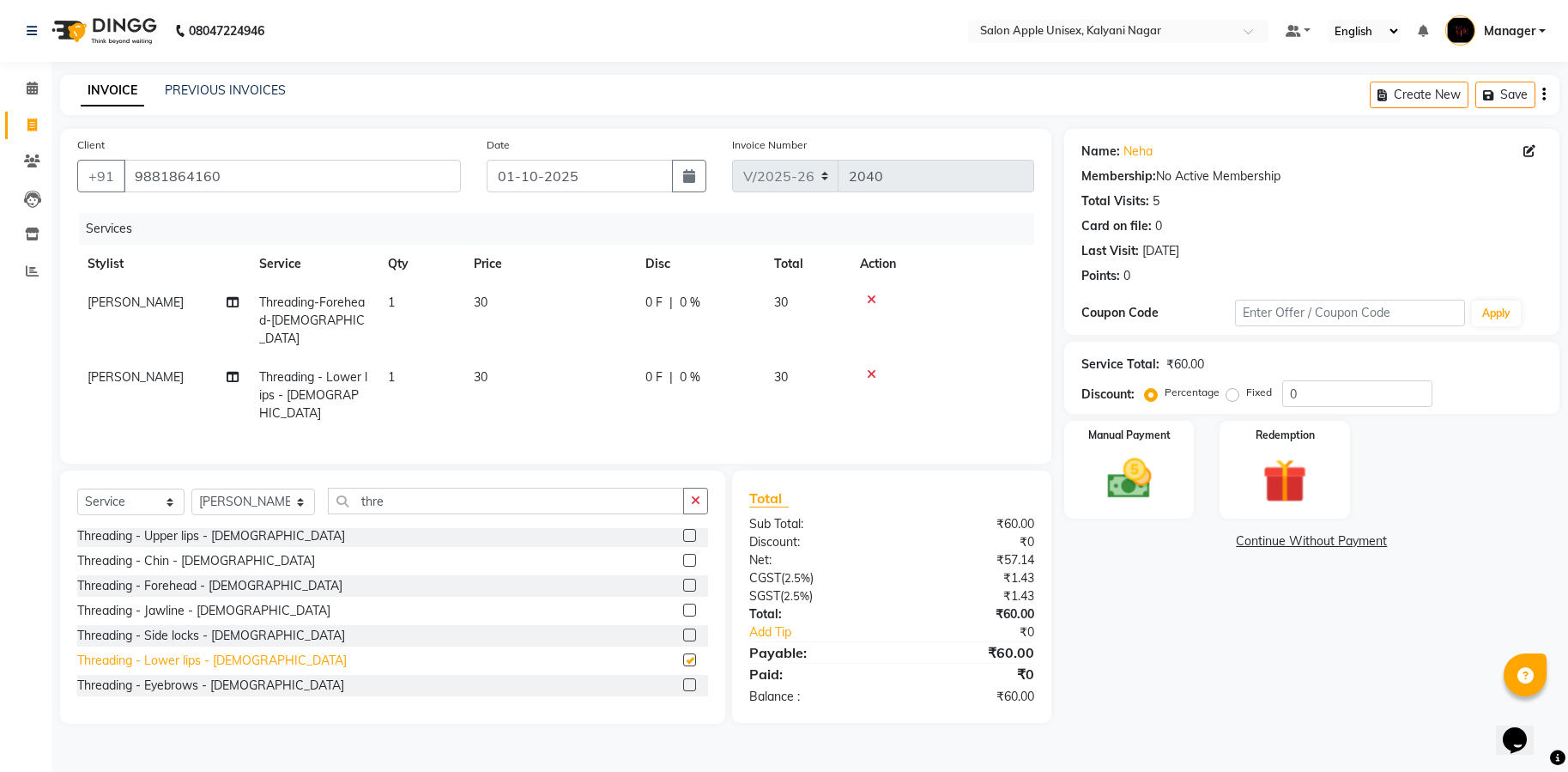
checkbox input "false"
click at [868, 368] on icon at bounding box center [872, 374] width 9 height 12
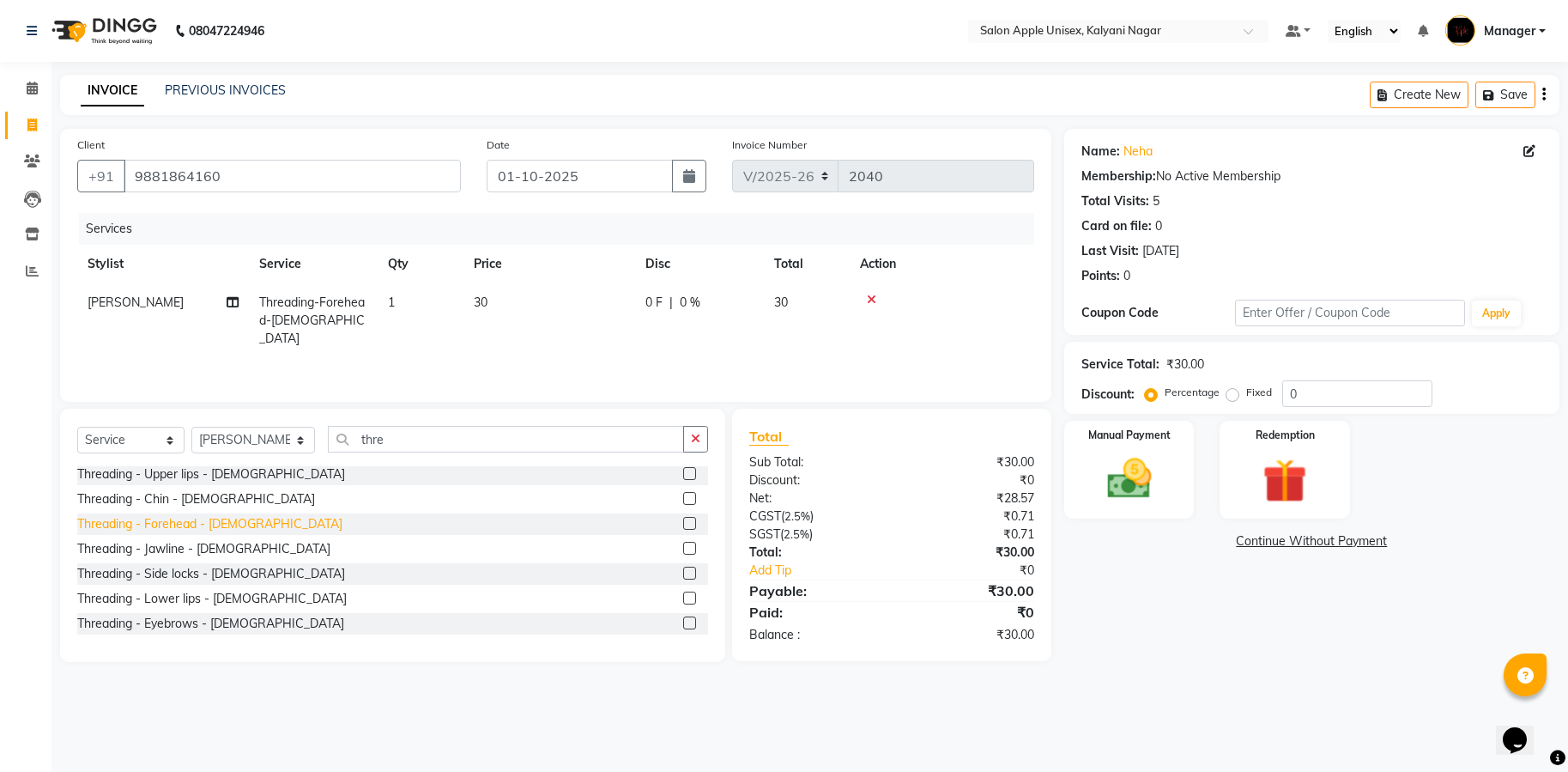
click at [155, 522] on div "Threading - Forehead - [DEMOGRAPHIC_DATA]" at bounding box center [210, 524] width 265 height 18
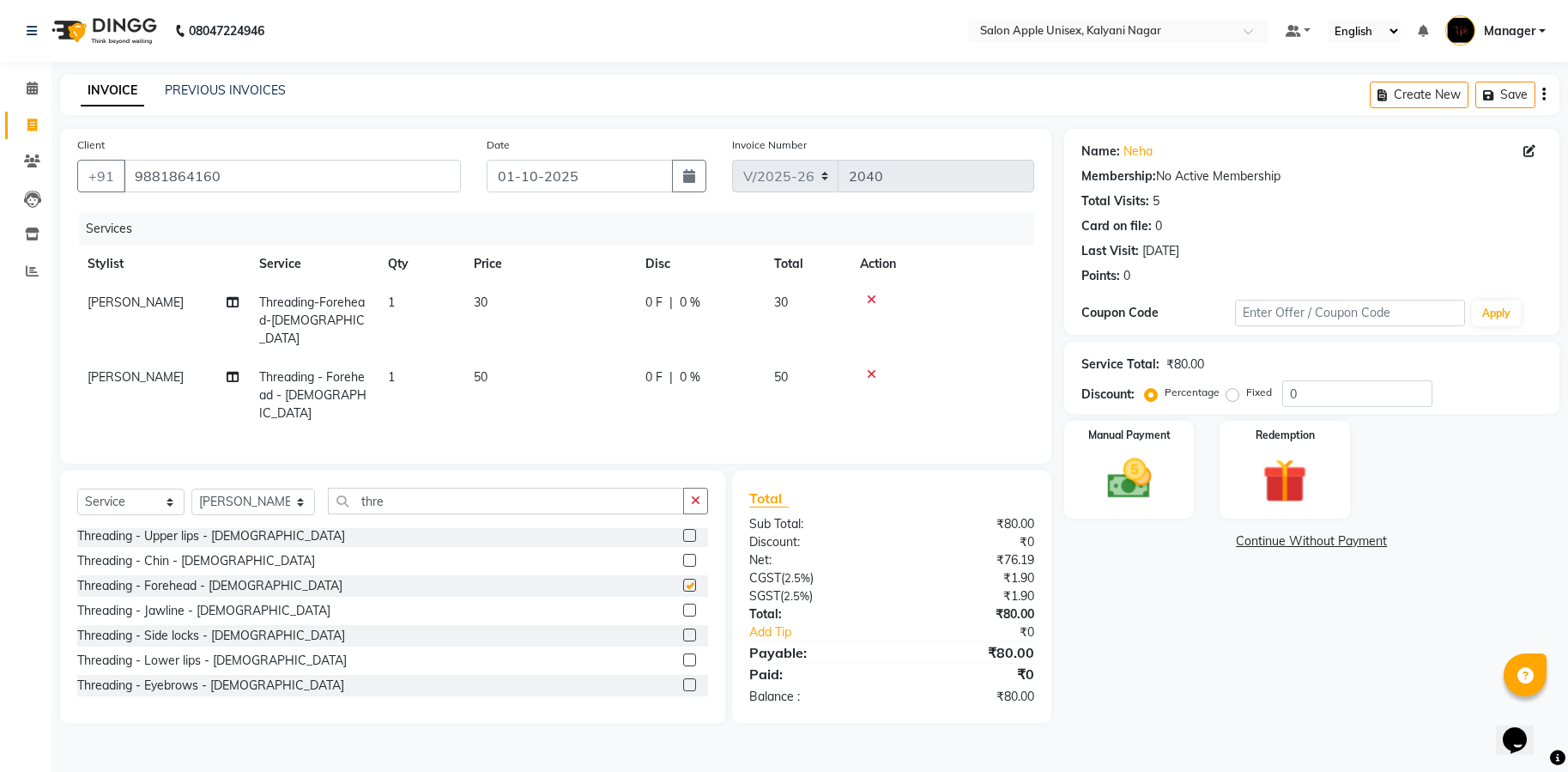
checkbox input "false"
click at [1100, 453] on img at bounding box center [1128, 479] width 74 height 53
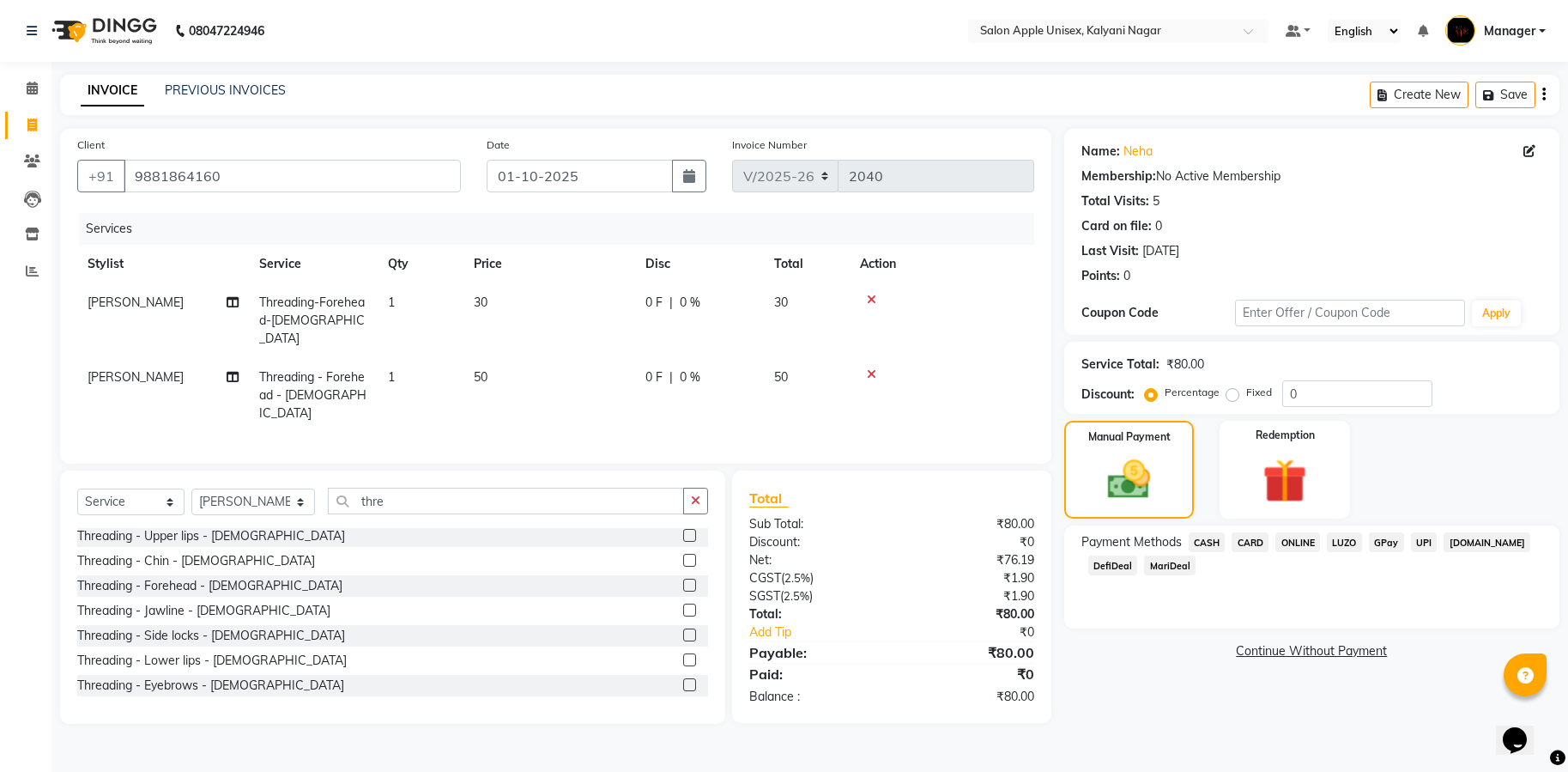
click at [1294, 531] on div "Payment Methods CASH CARD ONLINE LUZO GPay UPI [DOMAIN_NAME] DefiDeal MariDeal" at bounding box center [1311, 577] width 496 height 103
click at [1293, 539] on span "ONLINE" at bounding box center [1298, 542] width 45 height 19
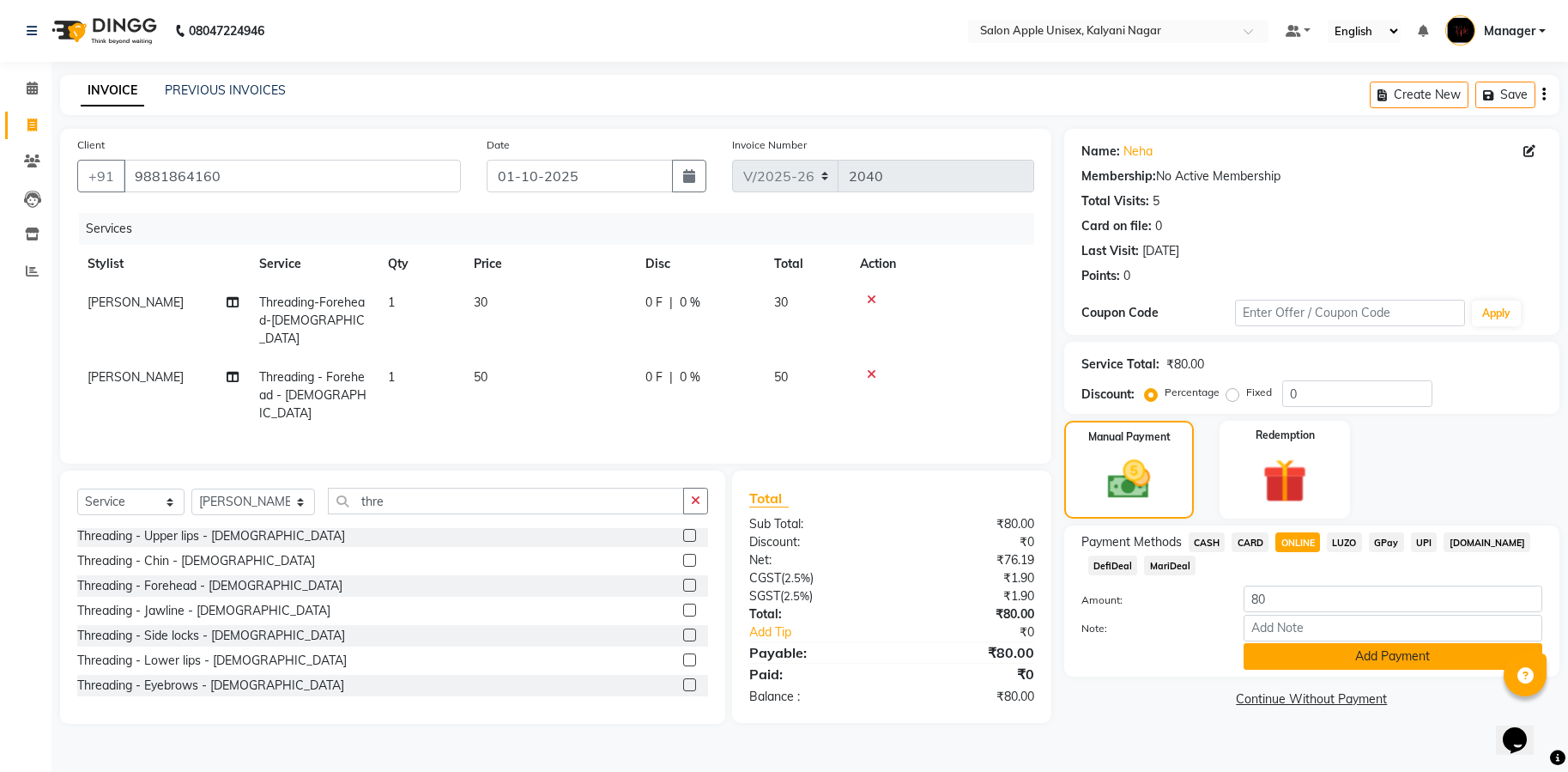
click at [1364, 647] on button "Add Payment" at bounding box center [1392, 656] width 299 height 27
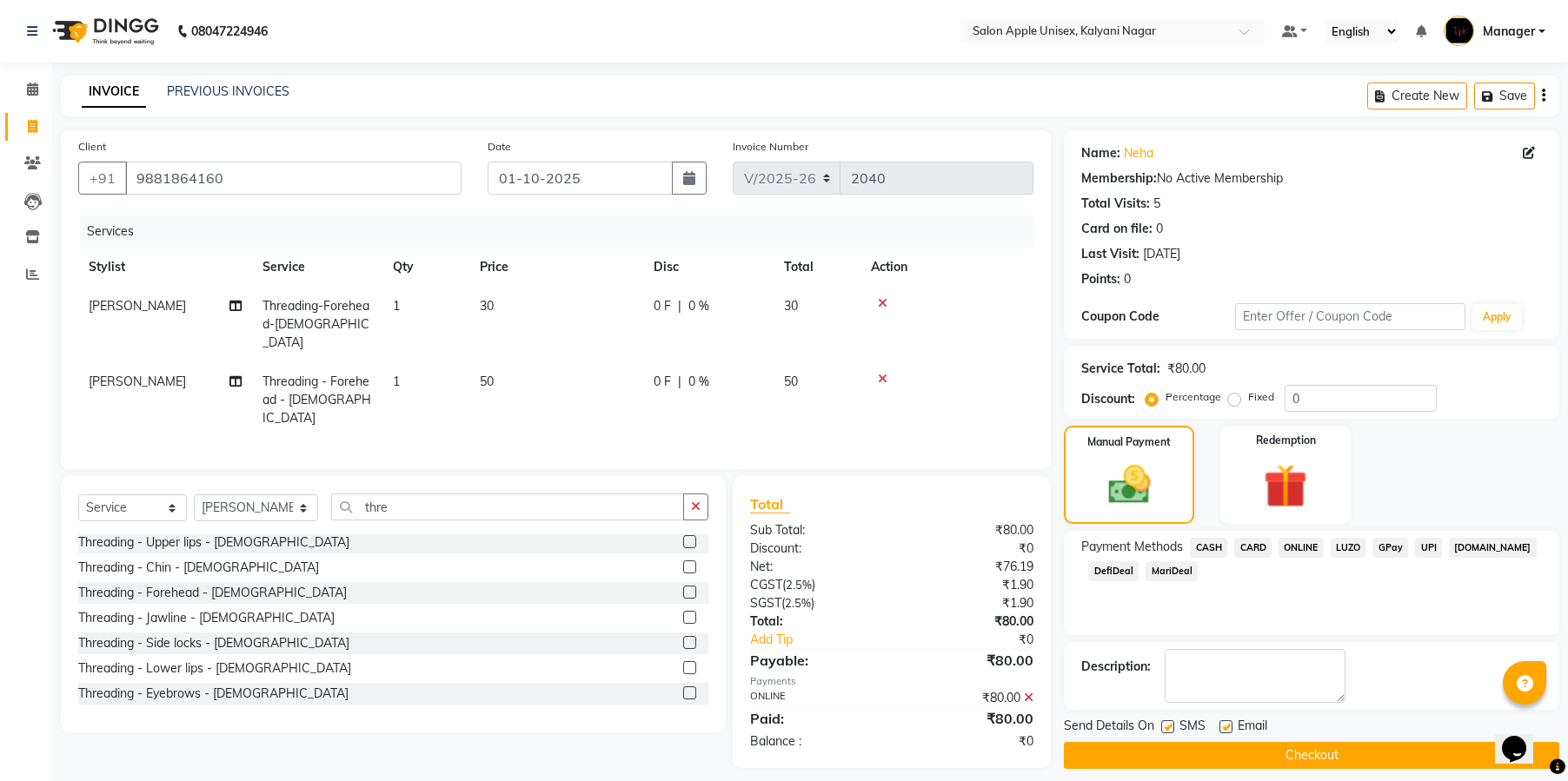
scroll to position [14, 0]
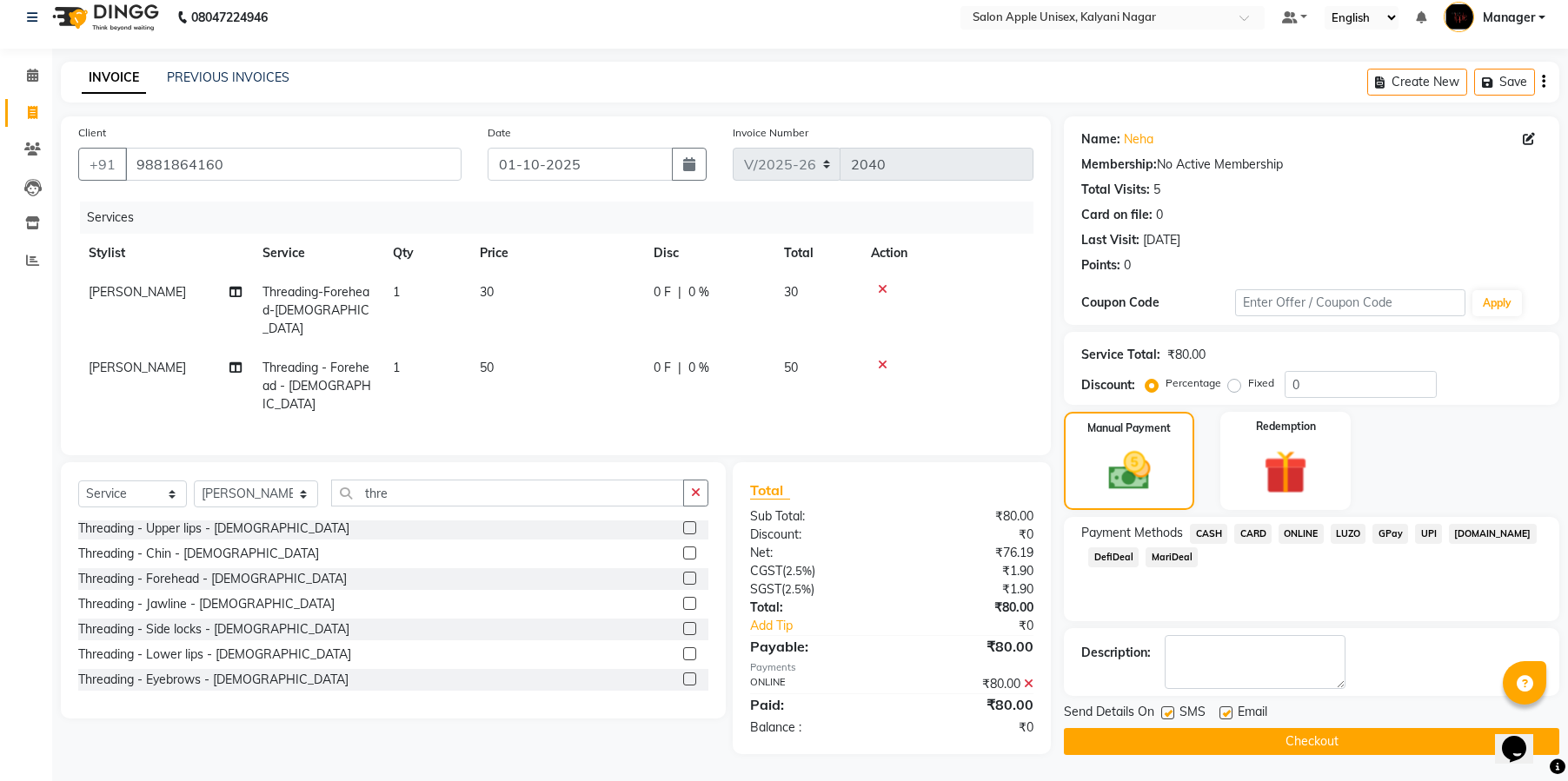
click at [1175, 712] on div "SMS" at bounding box center [1190, 713] width 59 height 21
click at [1226, 710] on label at bounding box center [1225, 713] width 13 height 13
click at [1226, 710] on input "checkbox" at bounding box center [1224, 714] width 11 height 11
checkbox input "false"
click at [1166, 712] on label at bounding box center [1168, 713] width 13 height 13
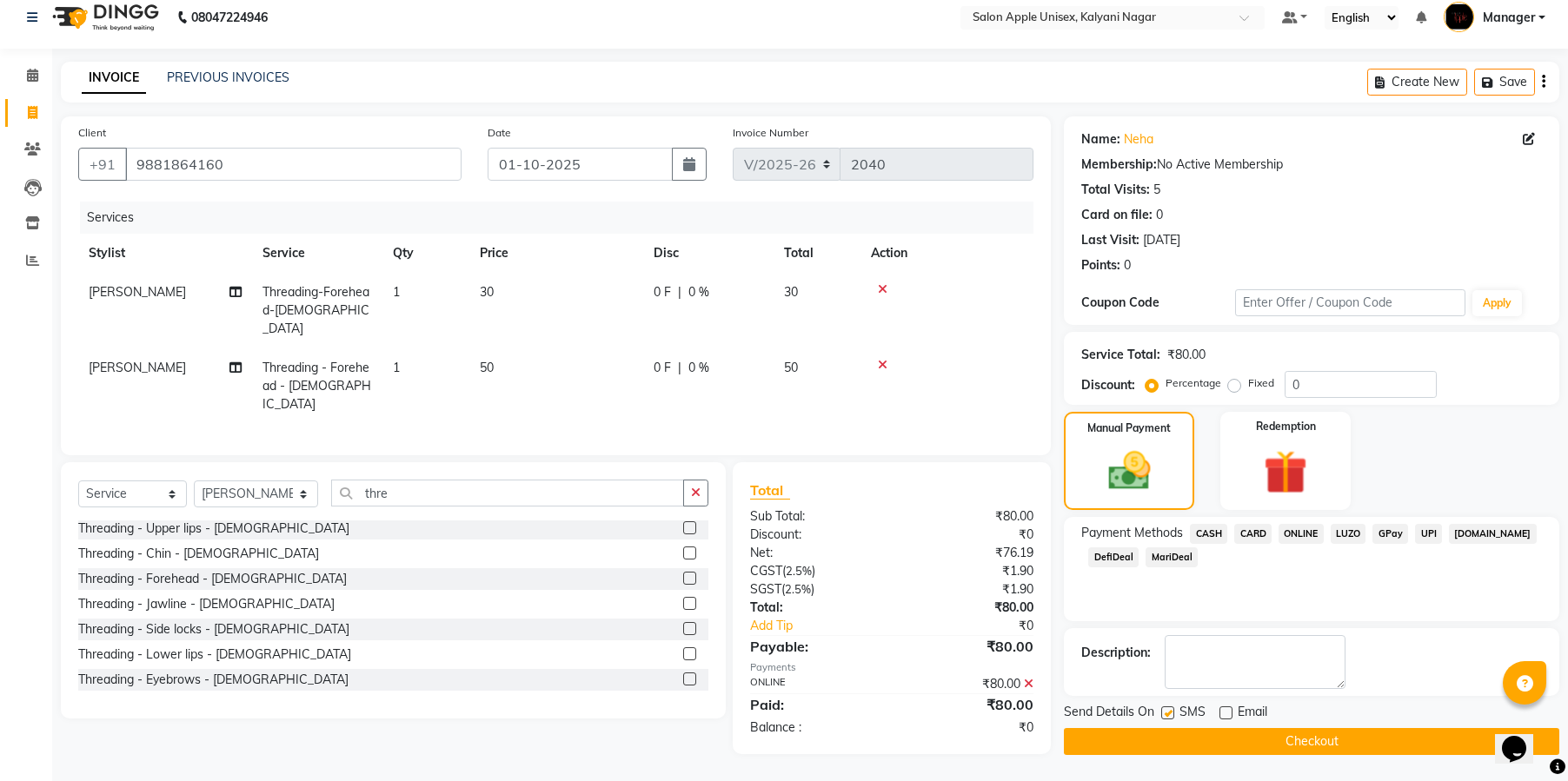
click at [1166, 712] on input "checkbox" at bounding box center [1167, 714] width 11 height 11
checkbox input "false"
click at [1291, 734] on button "Checkout" at bounding box center [1311, 741] width 495 height 27
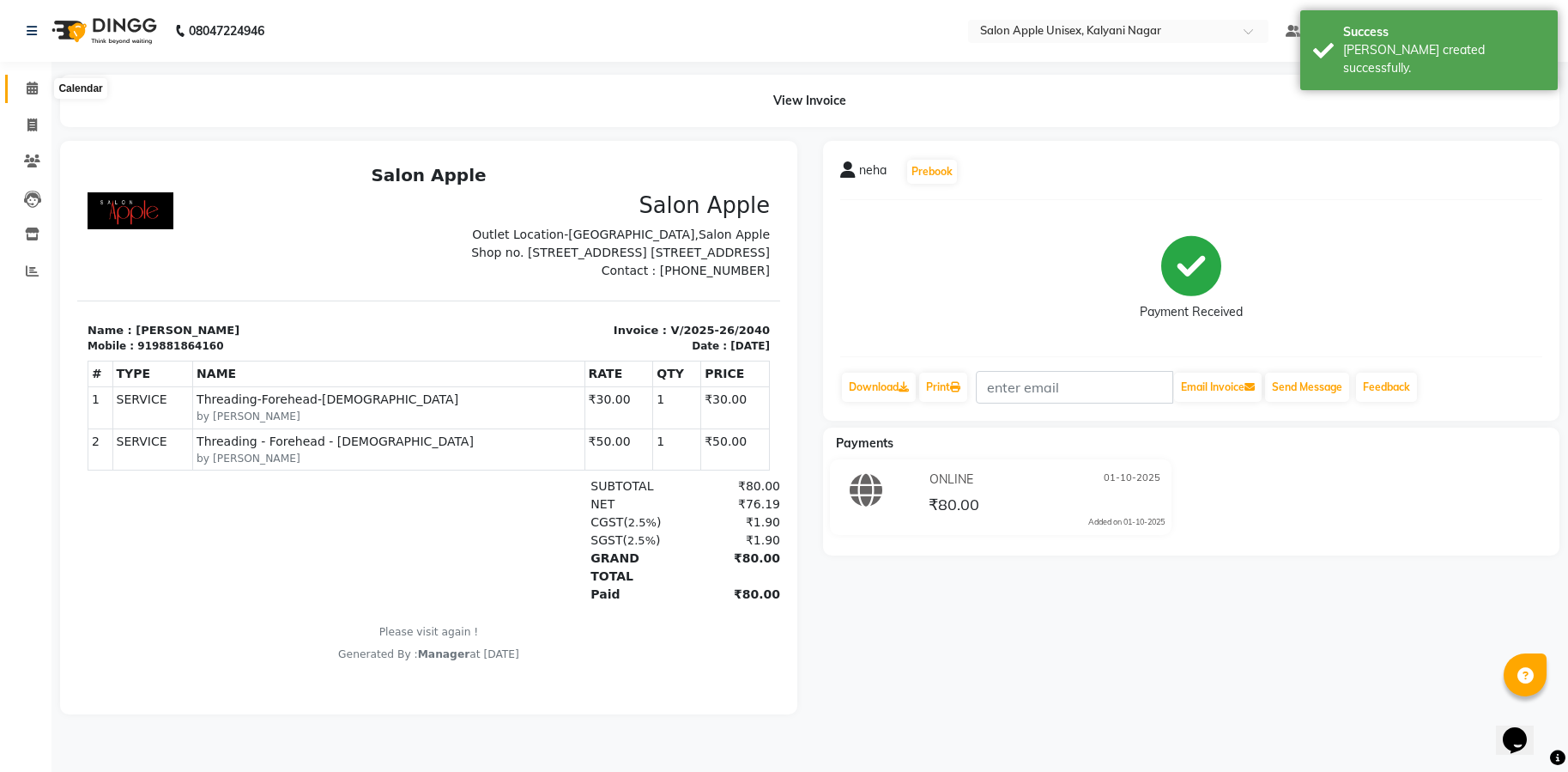
click at [28, 89] on icon at bounding box center [32, 88] width 11 height 13
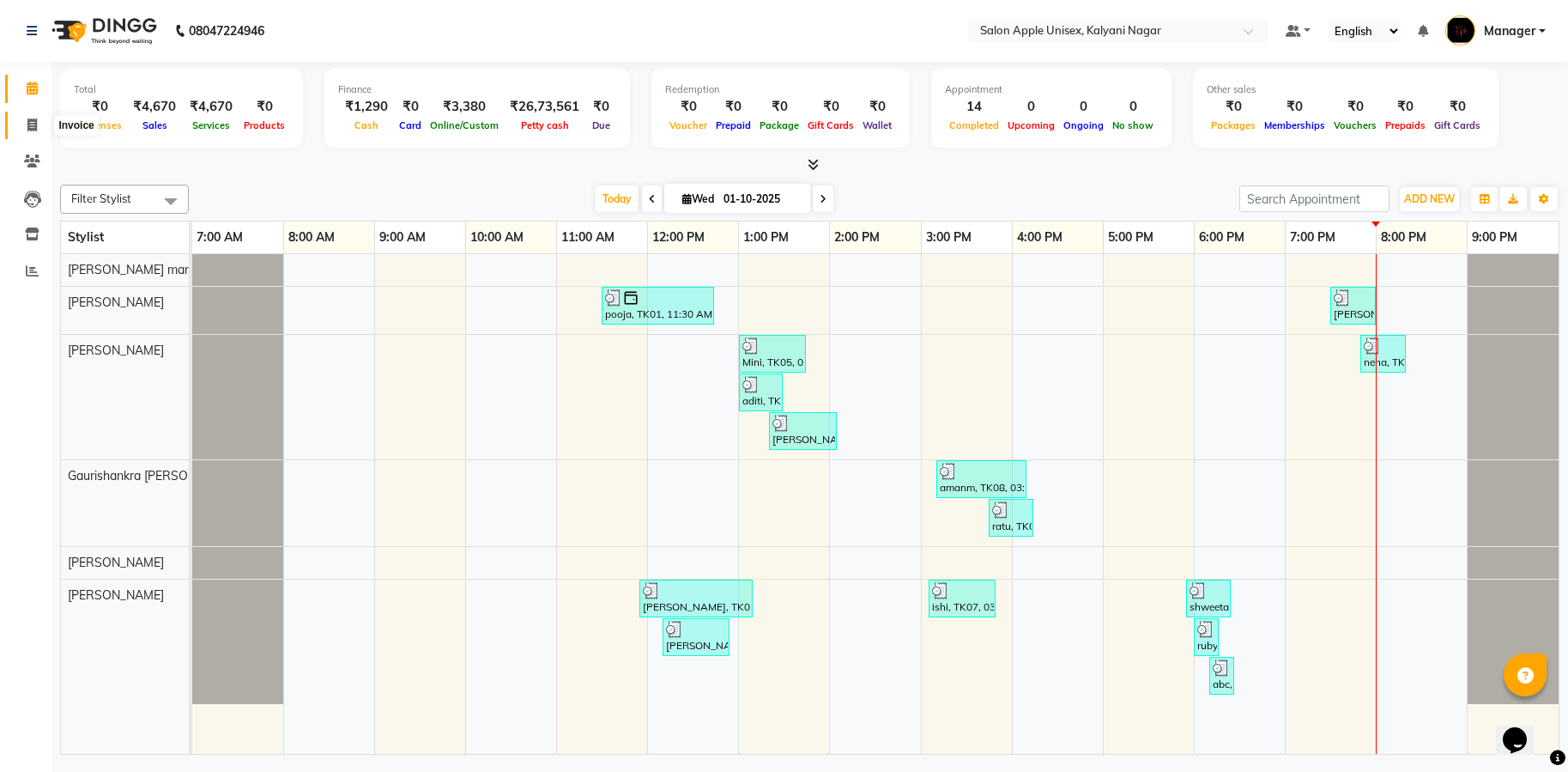
click at [34, 128] on icon at bounding box center [32, 125] width 9 height 13
select select "service"
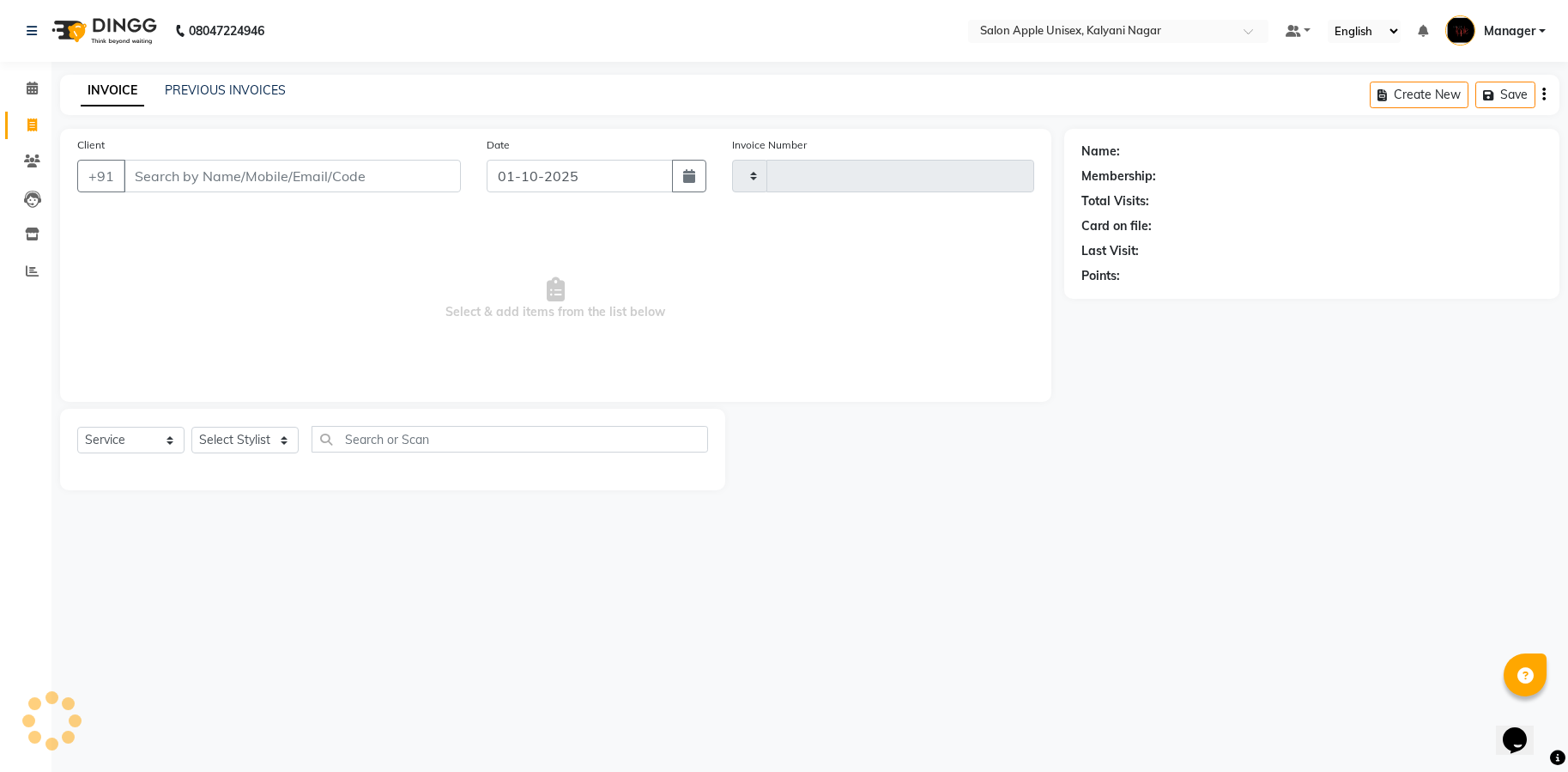
type input "2041"
select select "119"
click at [280, 188] on input "Client" at bounding box center [292, 176] width 338 height 32
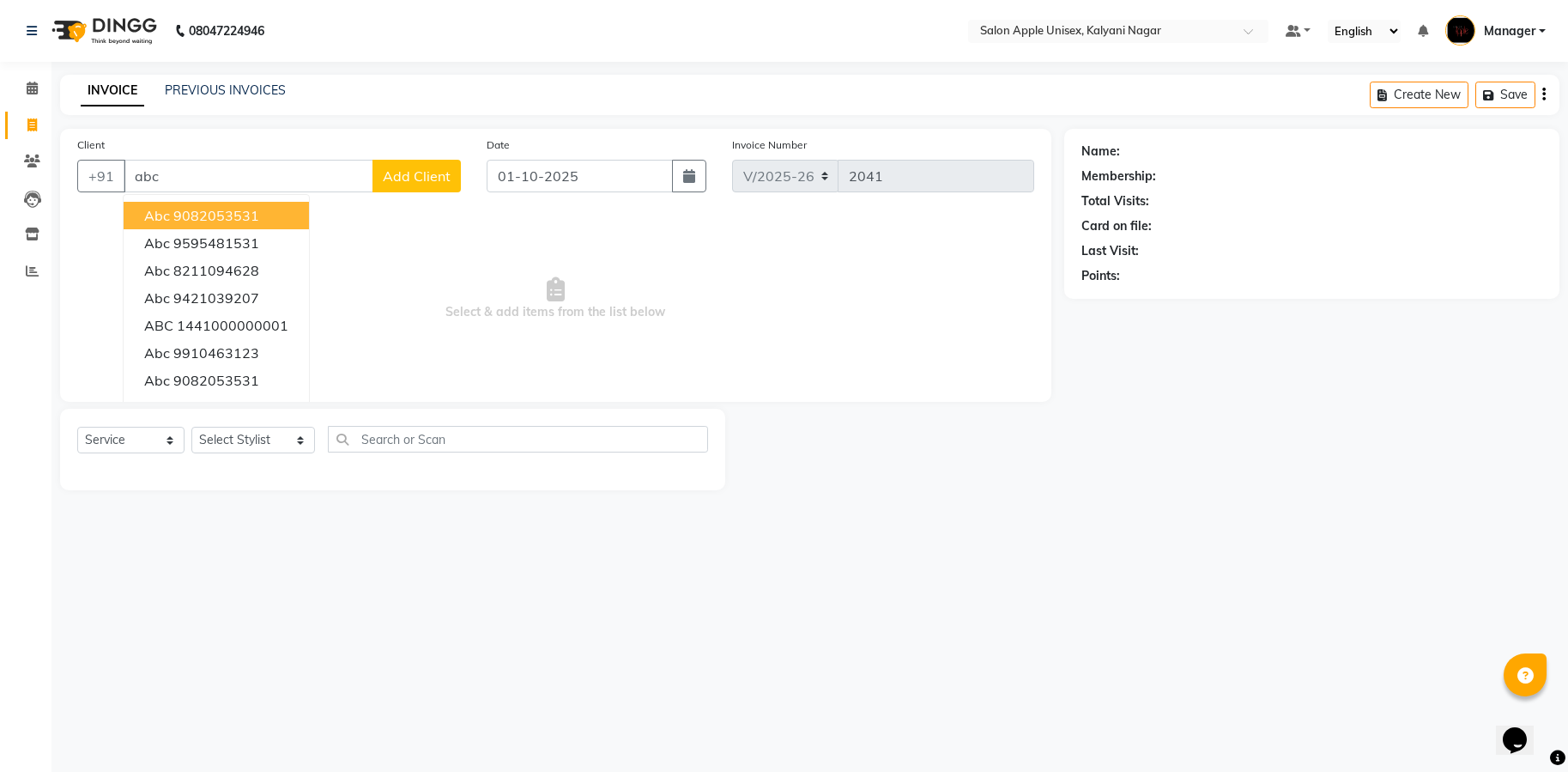
click at [206, 219] on ngb-highlight "9082053531" at bounding box center [216, 215] width 86 height 17
type input "9082053531"
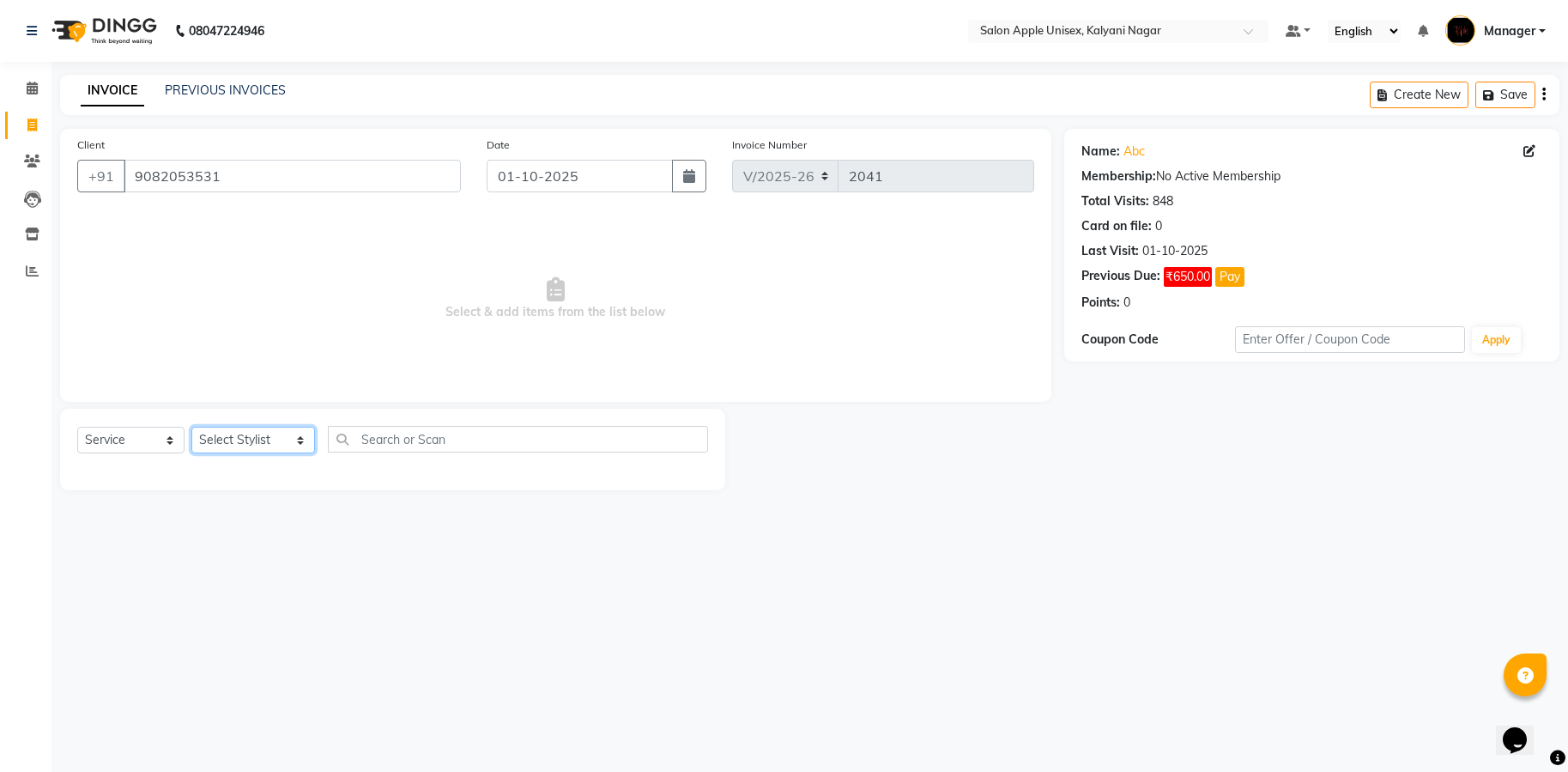
click at [289, 436] on select "Select Stylist [PERSON_NAME] Gaurishankra [PERSON_NAME] (Owner) [PERSON_NAME] M…" at bounding box center [253, 440] width 123 height 27
select select "89815"
click at [191, 427] on select "Select Stylist [PERSON_NAME] Gaurishankra [PERSON_NAME] (Owner) [PERSON_NAME] M…" at bounding box center [253, 440] width 123 height 27
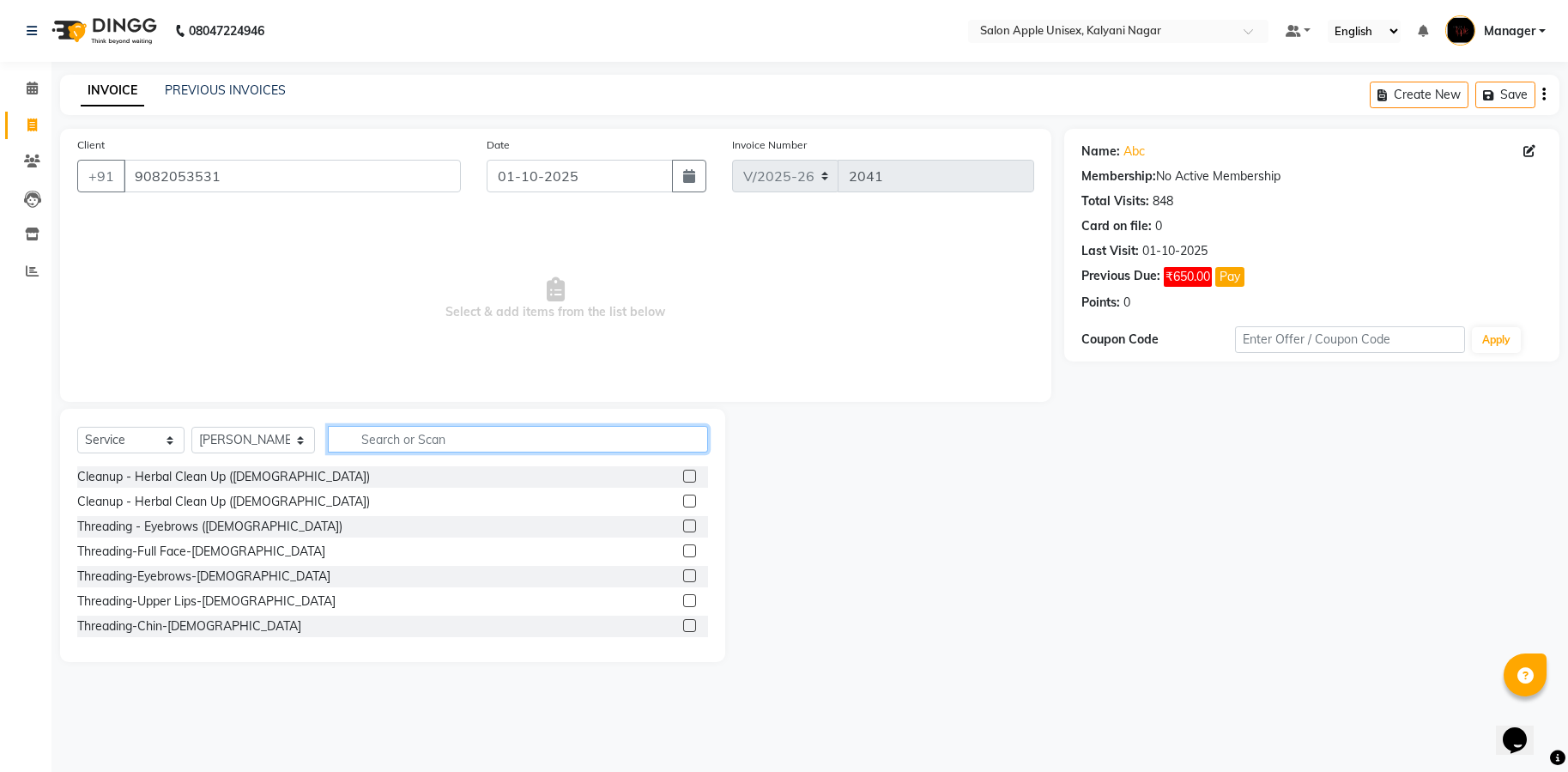
click at [456, 426] on input "text" at bounding box center [518, 439] width 380 height 27
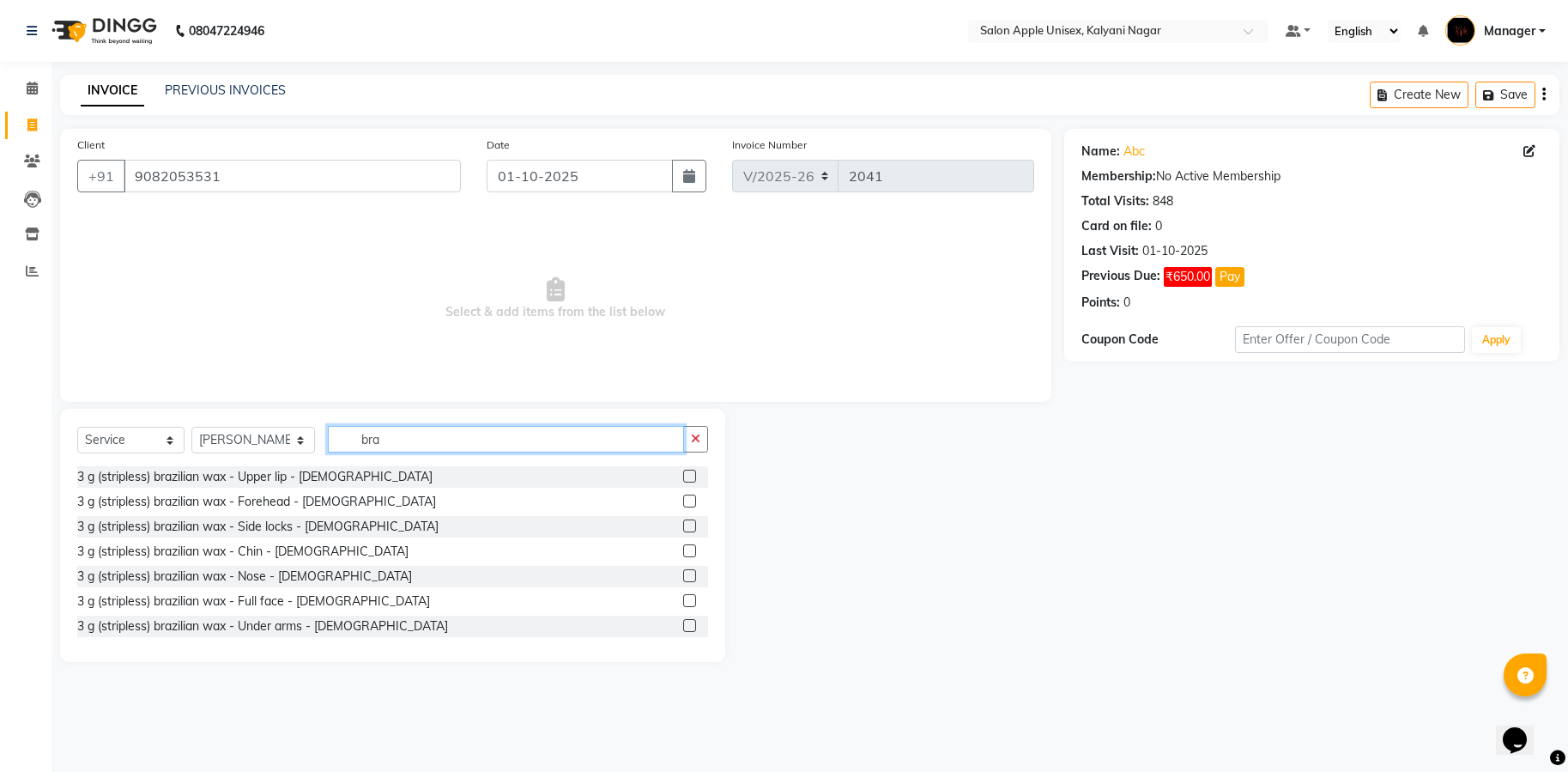
drag, startPoint x: 387, startPoint y: 451, endPoint x: 448, endPoint y: 350, distance: 118.0
click at [387, 449] on input "bra" at bounding box center [506, 439] width 356 height 27
type input "b"
type input "2g"
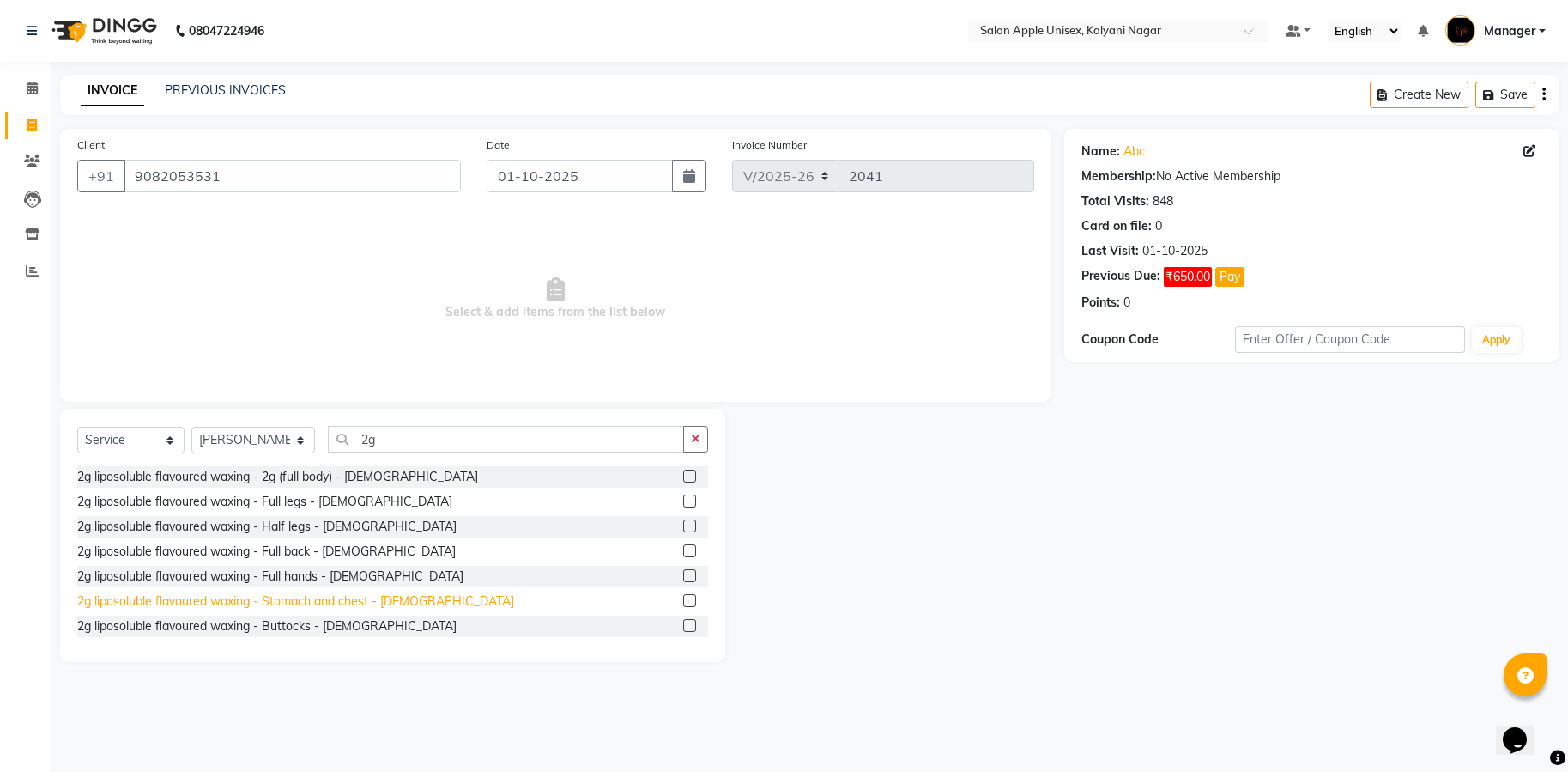
click at [304, 602] on div "2g liposoluble flavoured waxing - Stomach and chest - [DEMOGRAPHIC_DATA]" at bounding box center [295, 602] width 437 height 18
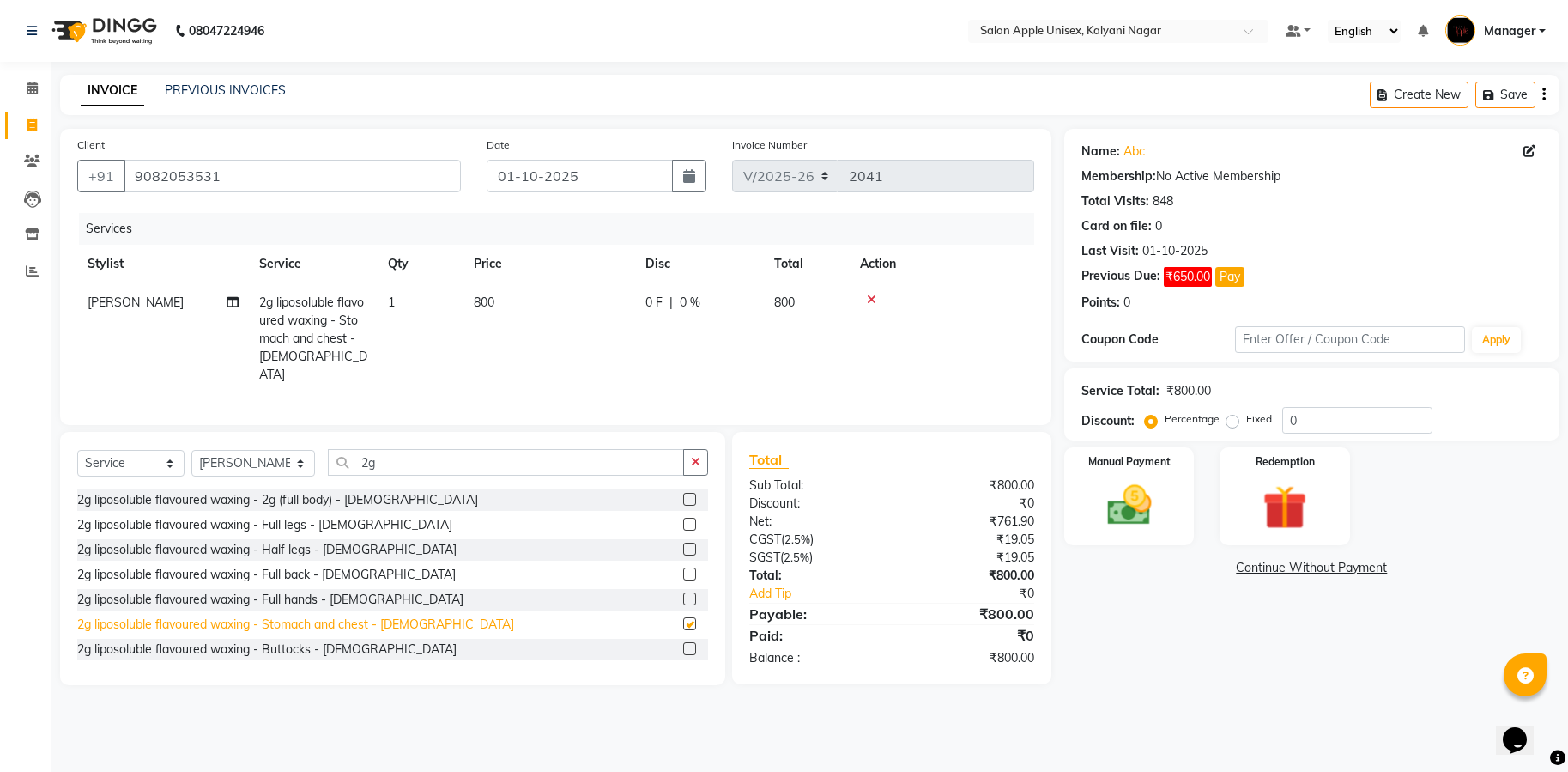
checkbox input "false"
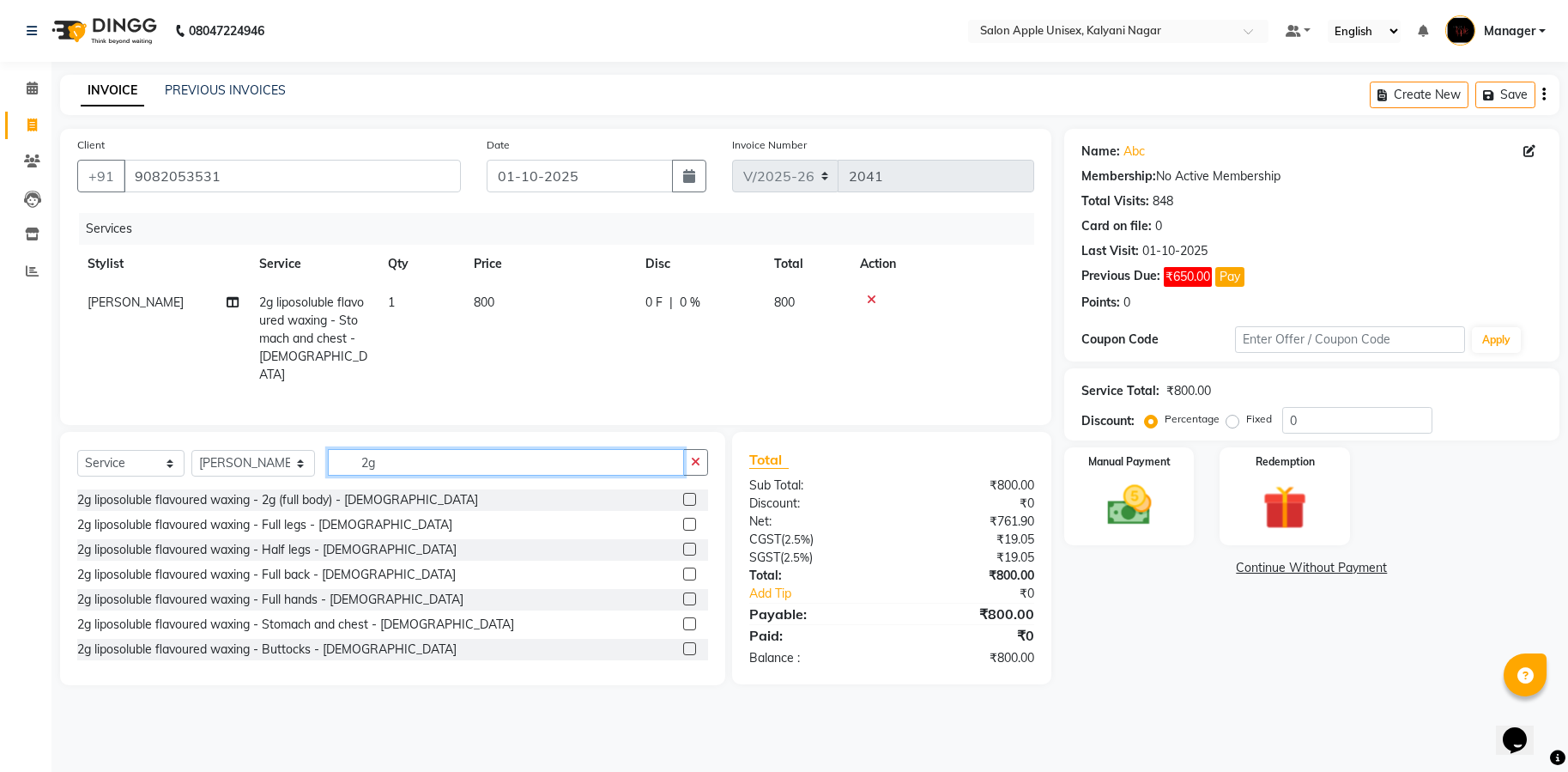
click at [438, 457] on input "2g" at bounding box center [506, 462] width 356 height 27
type input "2"
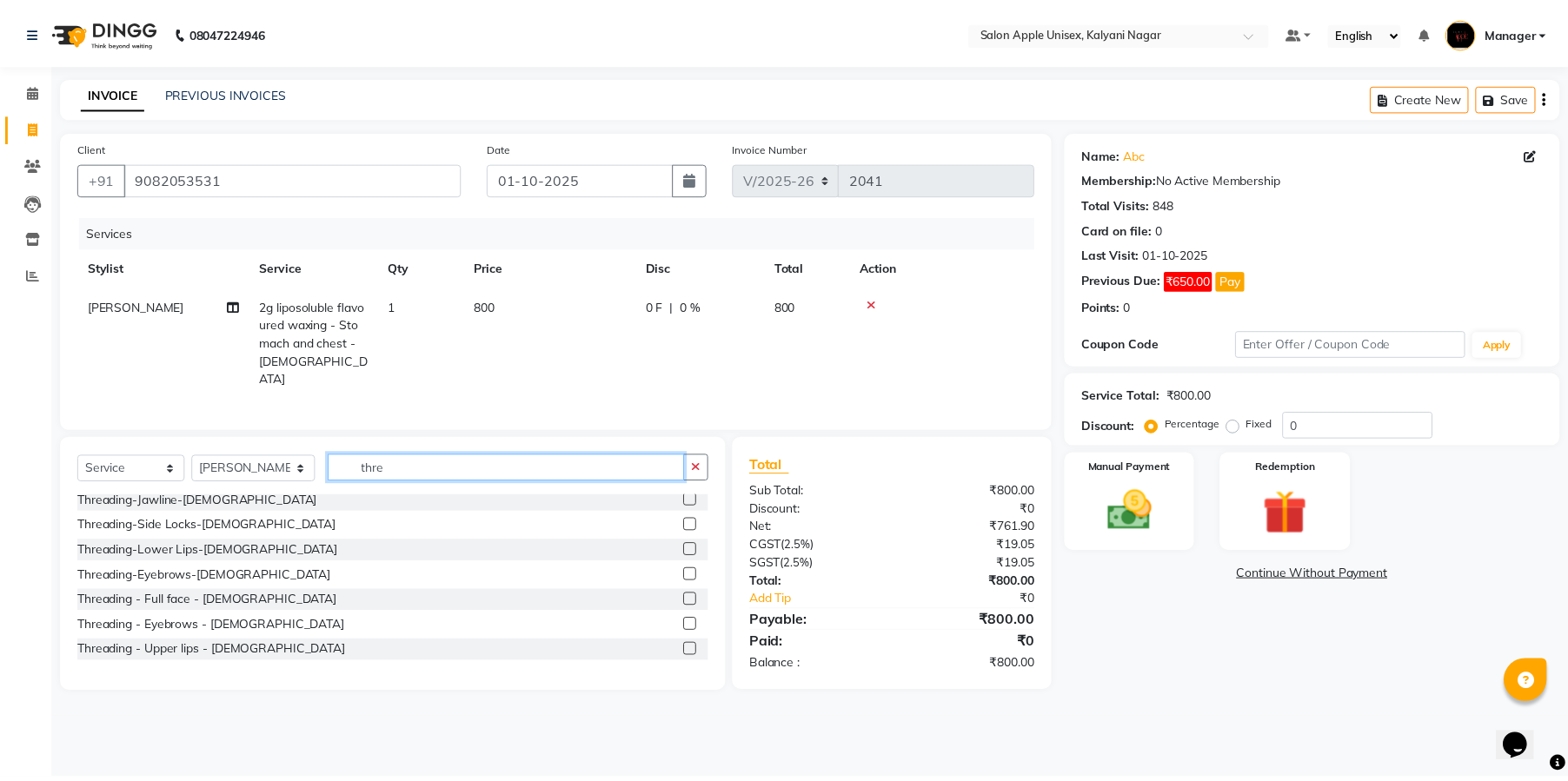
scroll to position [209, 0]
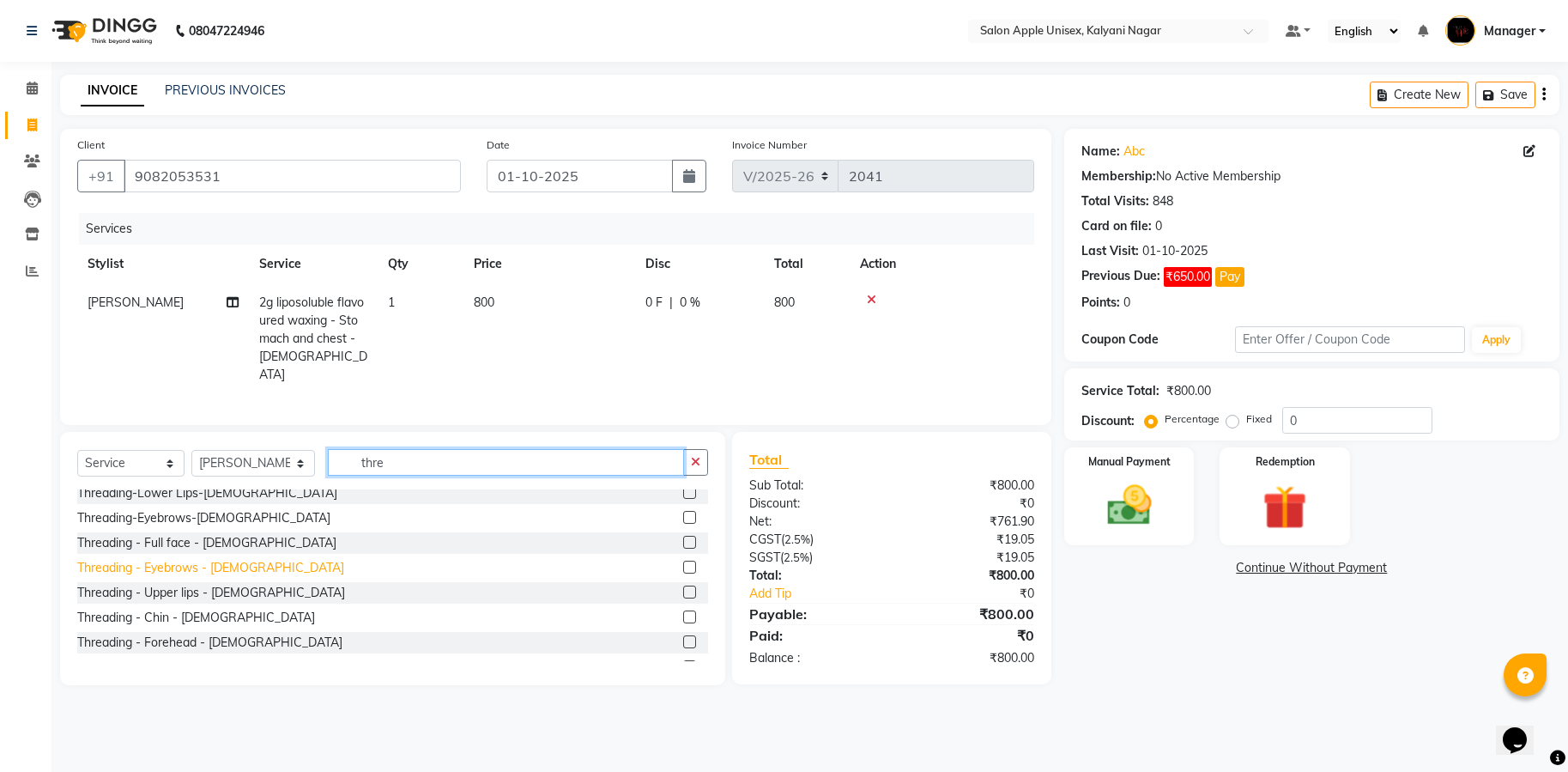
type input "thre"
click at [173, 573] on div "Threading - Eyebrows - [DEMOGRAPHIC_DATA]" at bounding box center [211, 569] width 267 height 18
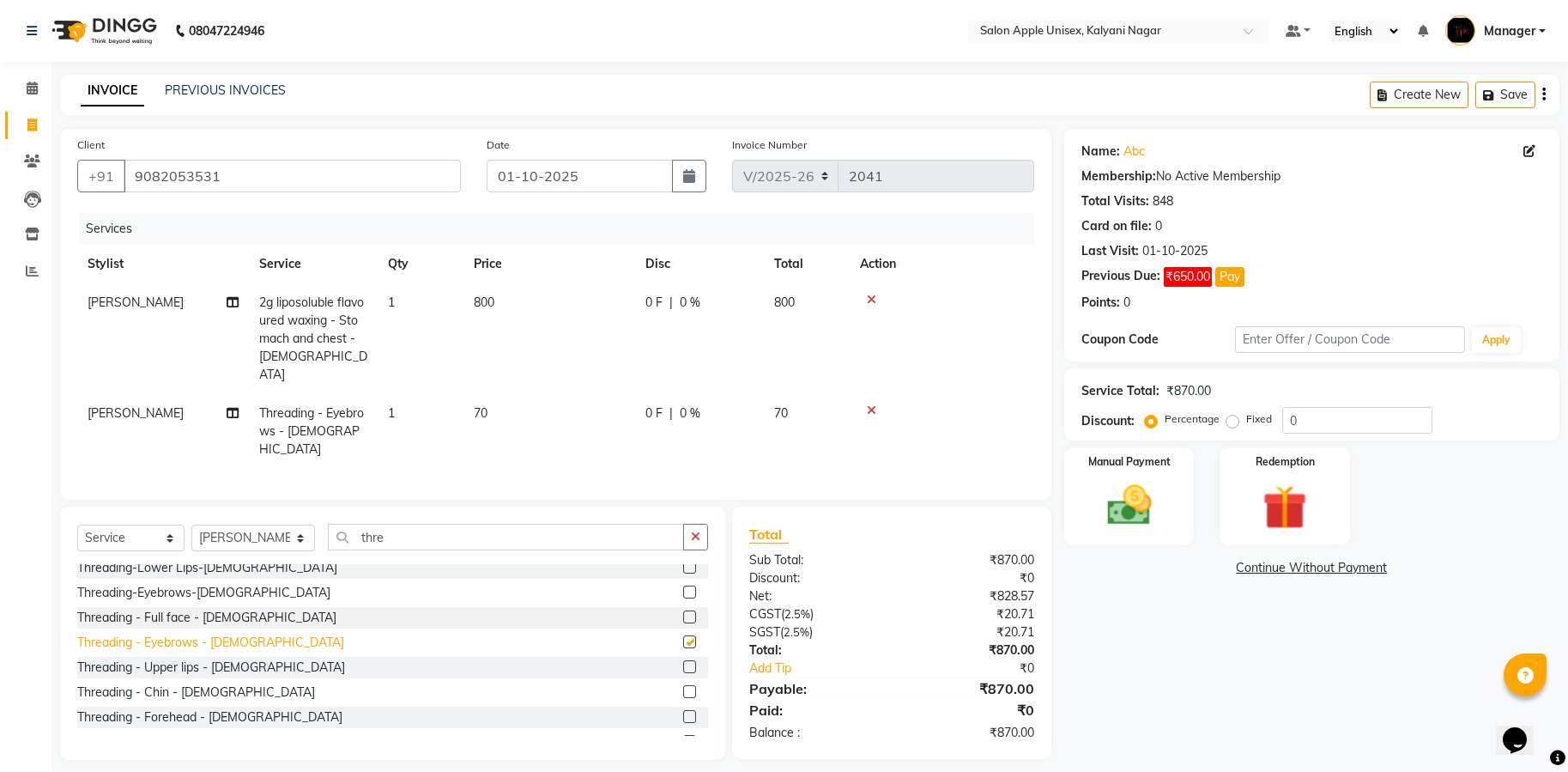
checkbox input "false"
click at [1154, 494] on img at bounding box center [1128, 506] width 74 height 53
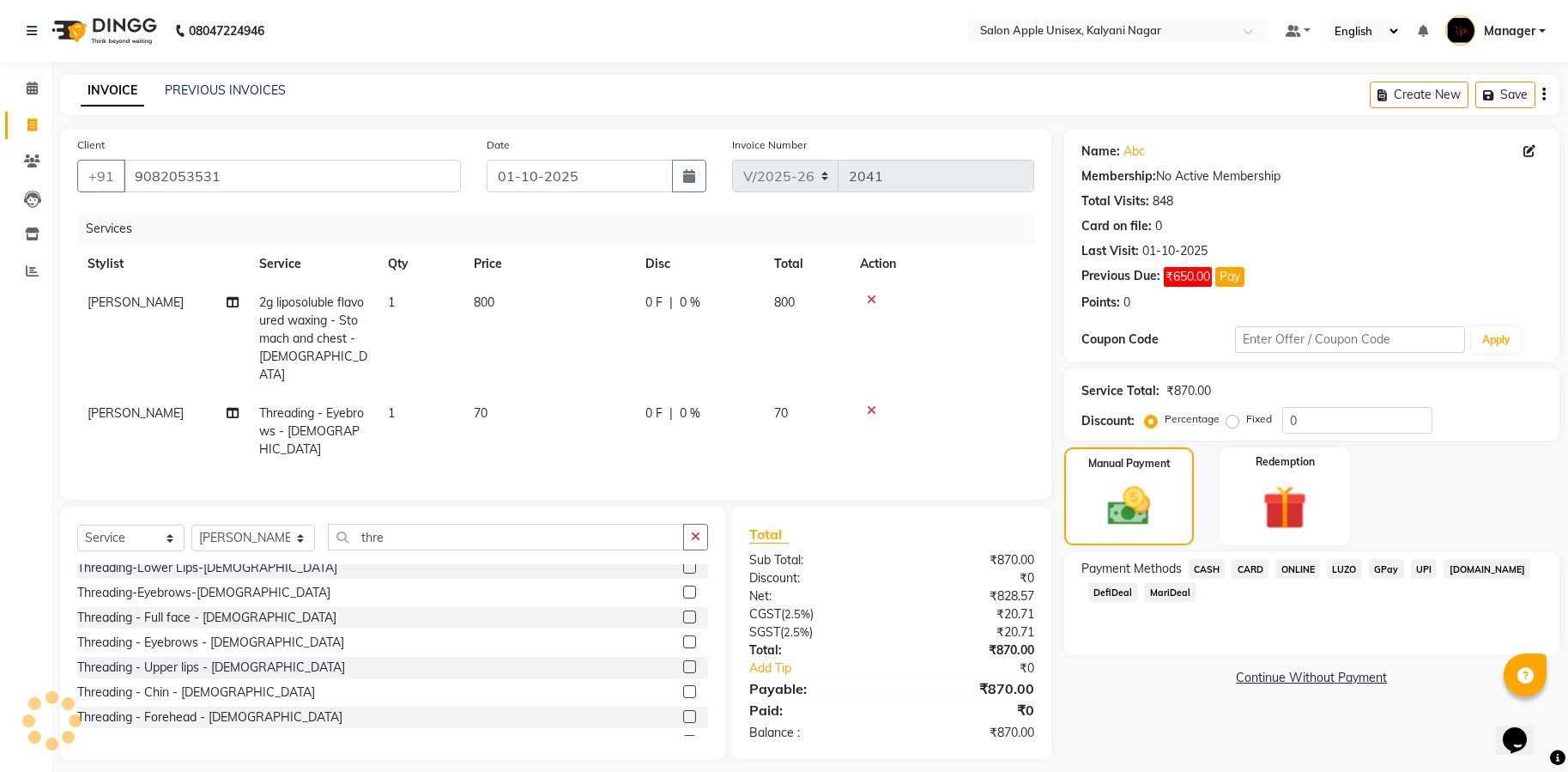
click at [1293, 570] on span "ONLINE" at bounding box center [1298, 569] width 45 height 19
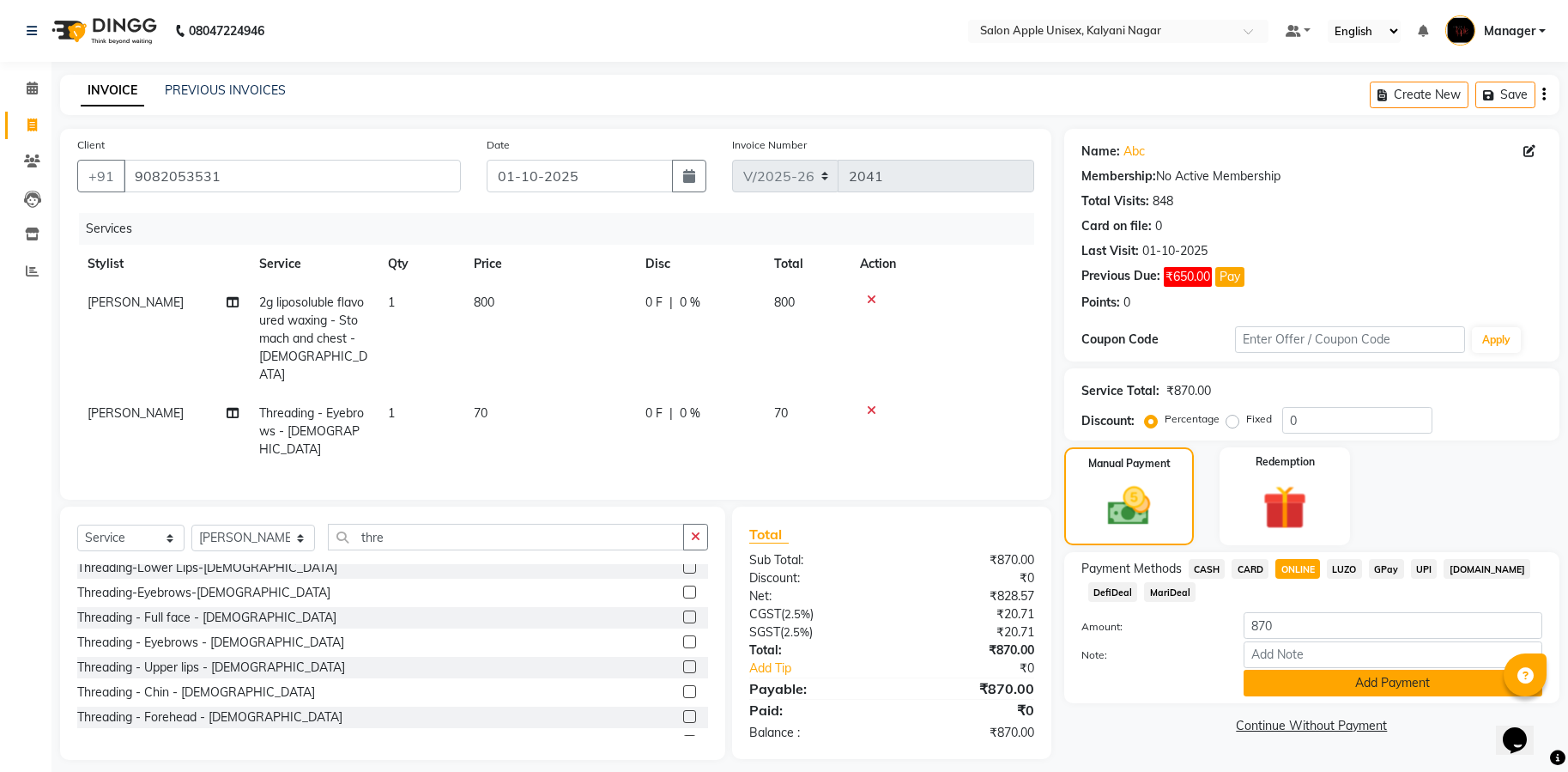
click at [1357, 668] on div "Note:" at bounding box center [1311, 656] width 486 height 29
click at [1357, 674] on button "Add Payment" at bounding box center [1392, 683] width 299 height 27
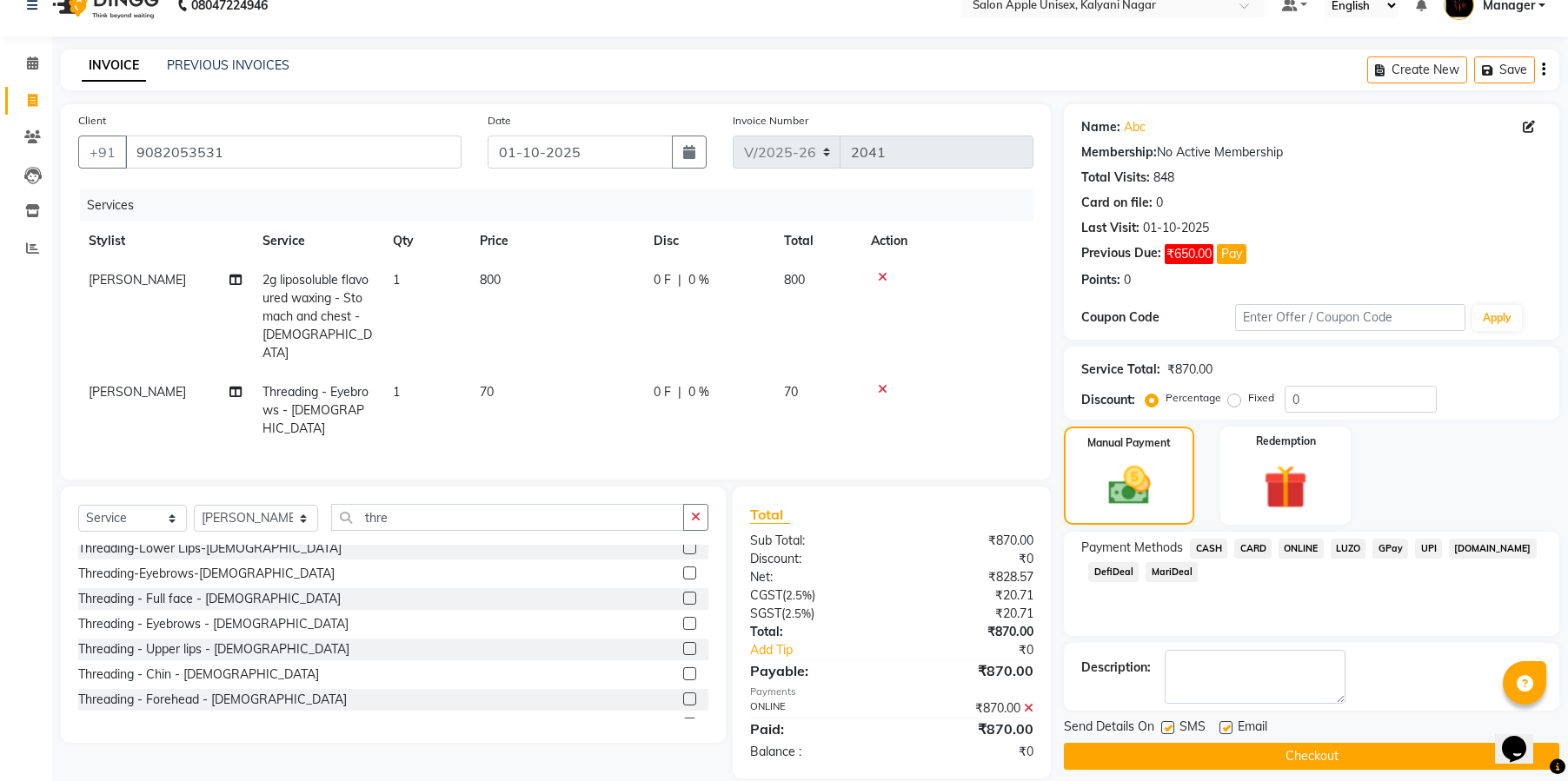
scroll to position [41, 0]
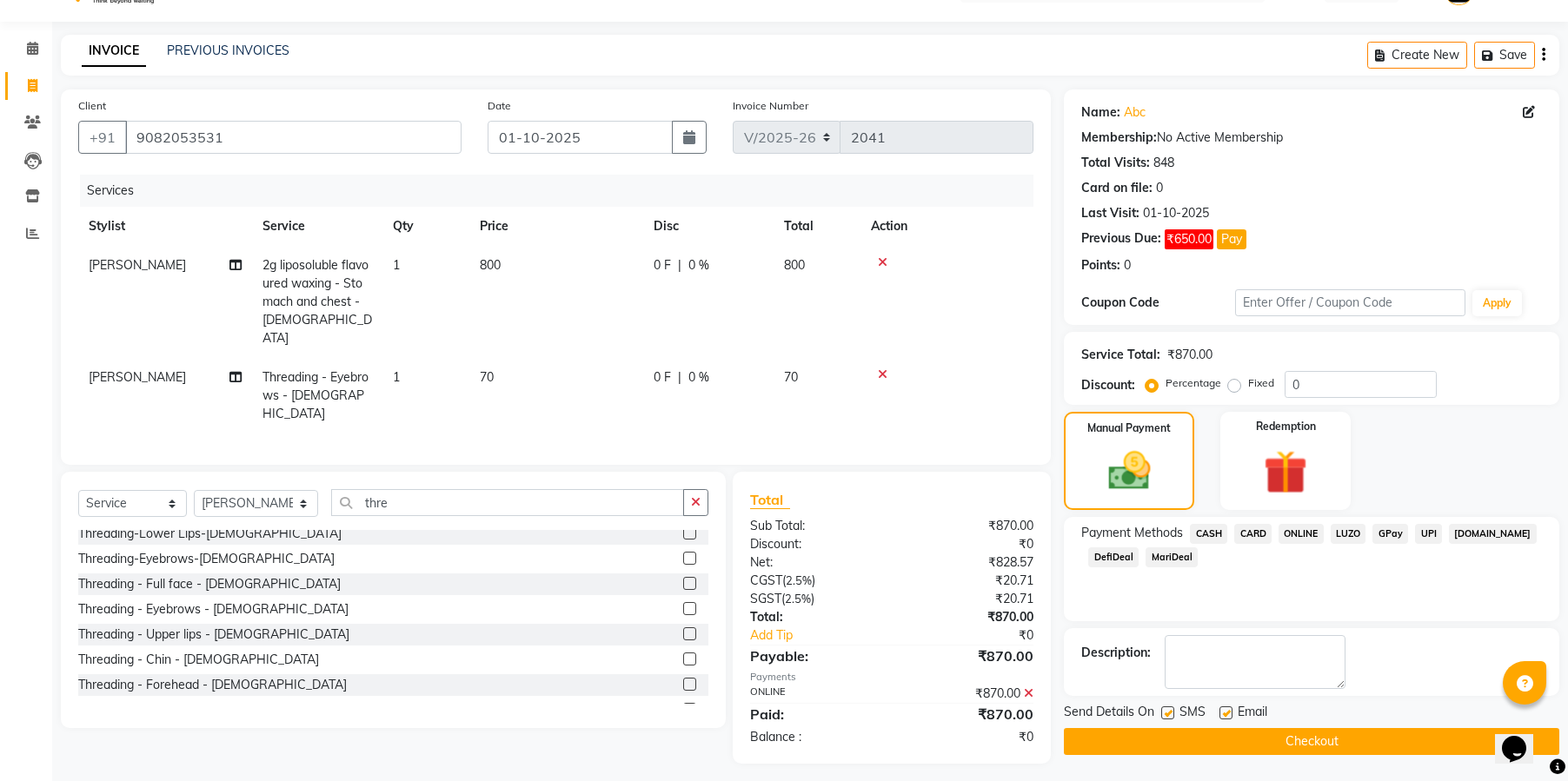
click at [1164, 708] on label at bounding box center [1168, 713] width 13 height 13
click at [1164, 708] on input "checkbox" at bounding box center [1167, 714] width 11 height 11
checkbox input "false"
click at [1223, 711] on label at bounding box center [1225, 713] width 13 height 13
click at [1223, 711] on input "checkbox" at bounding box center [1224, 714] width 11 height 11
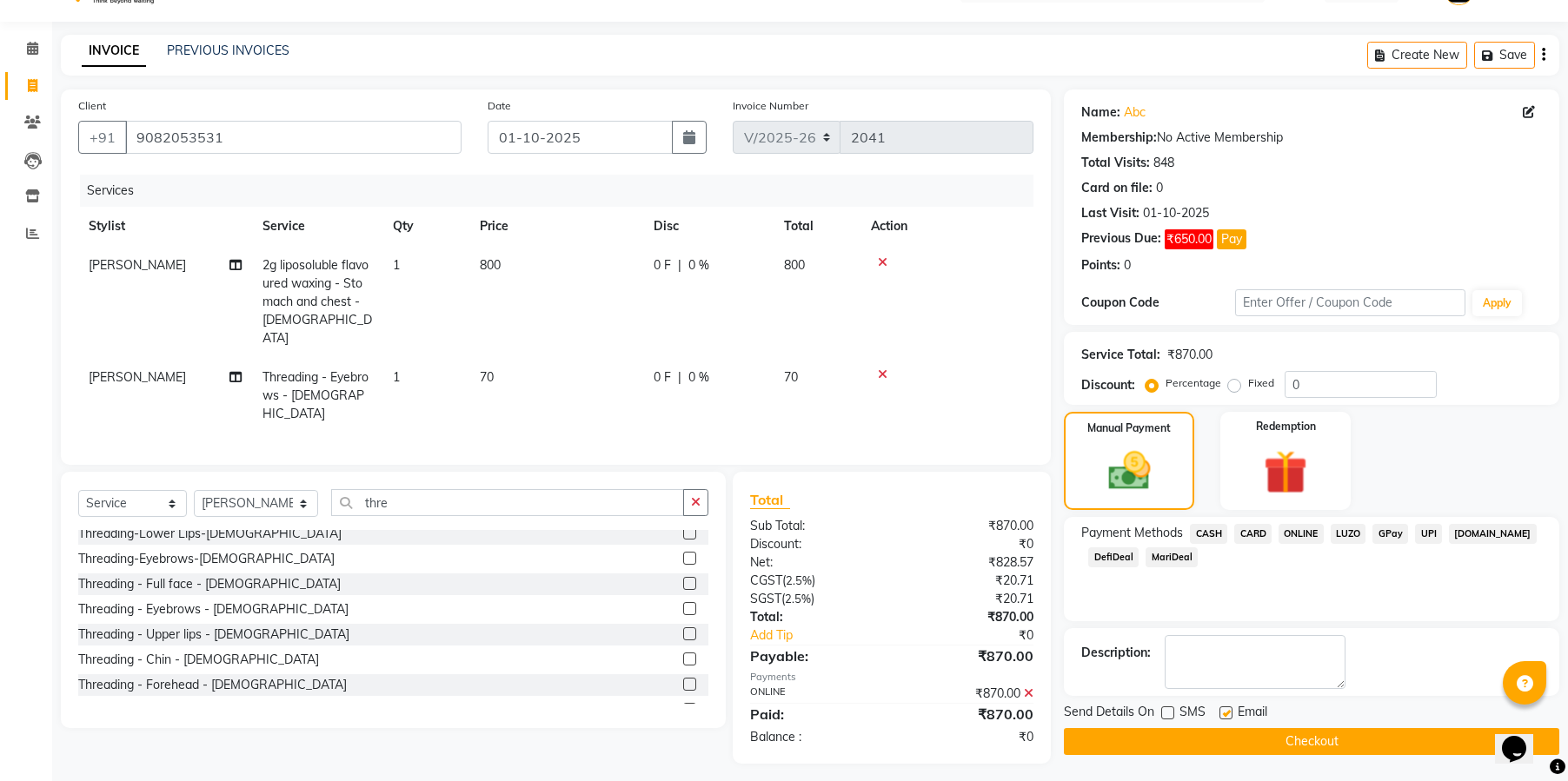
checkbox input "false"
click at [1282, 745] on button "Checkout" at bounding box center [1311, 741] width 495 height 27
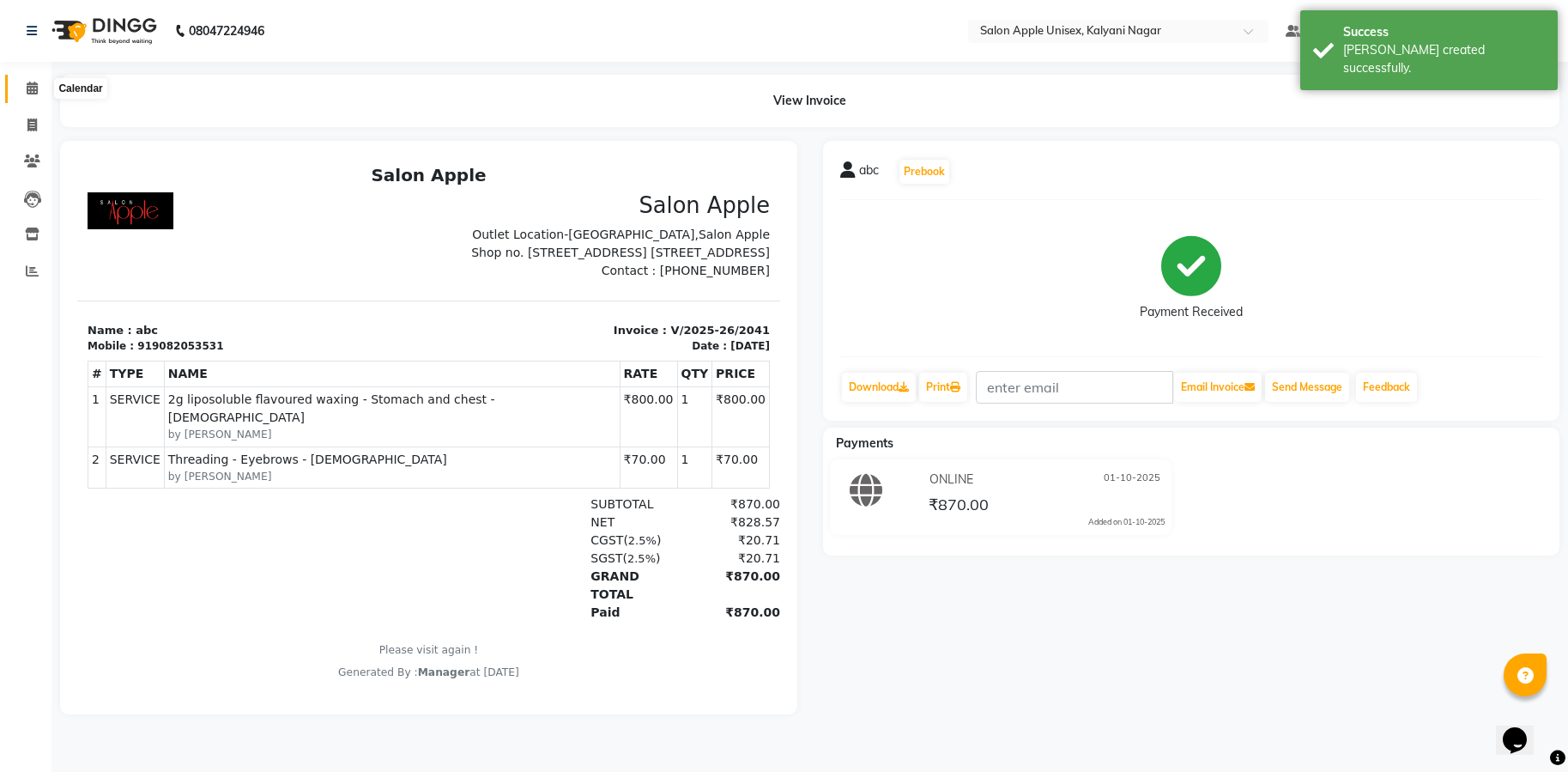
click at [28, 86] on icon at bounding box center [32, 88] width 11 height 13
